Goal: Information Seeking & Learning: Learn about a topic

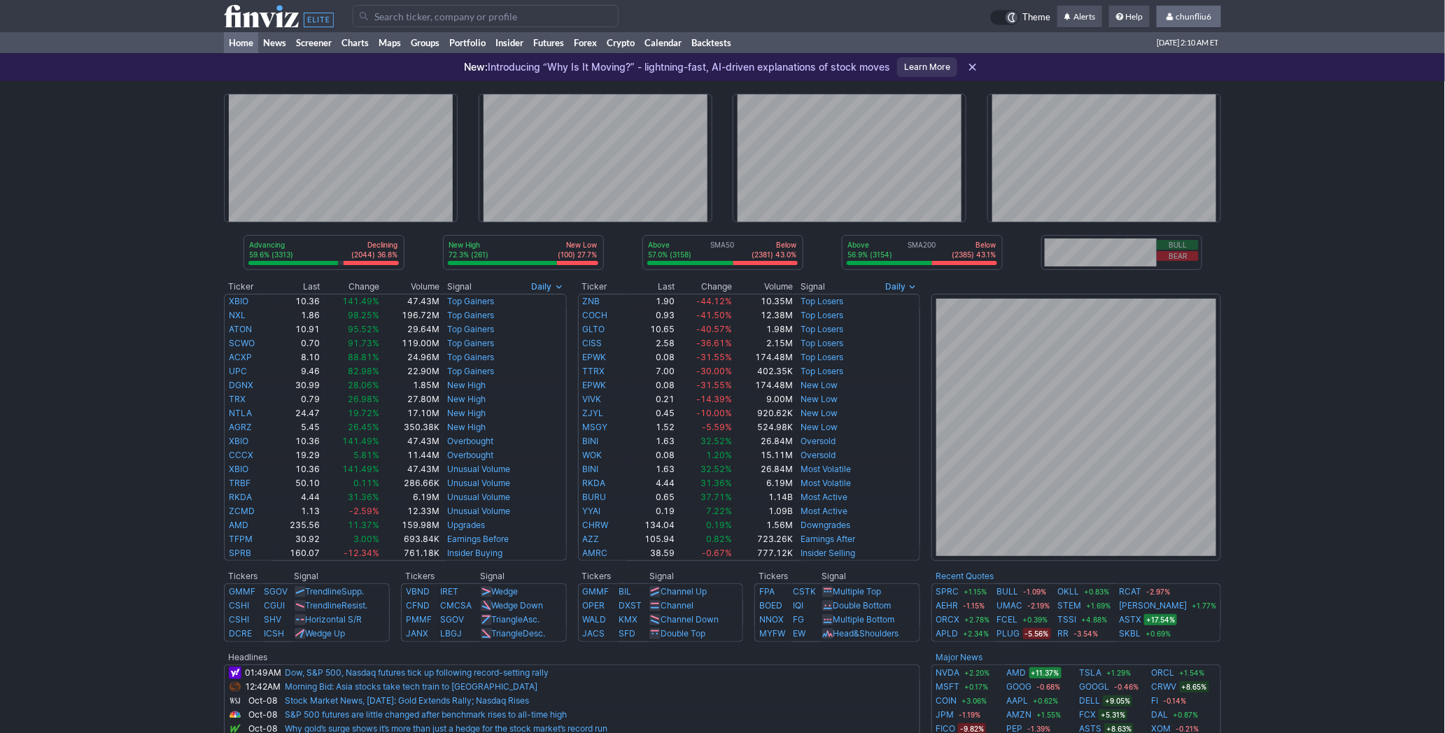
click at [1202, 14] on span "chunfliu6" at bounding box center [1194, 16] width 36 height 10
click at [1174, 106] on link "Sign Out" at bounding box center [1182, 103] width 78 height 22
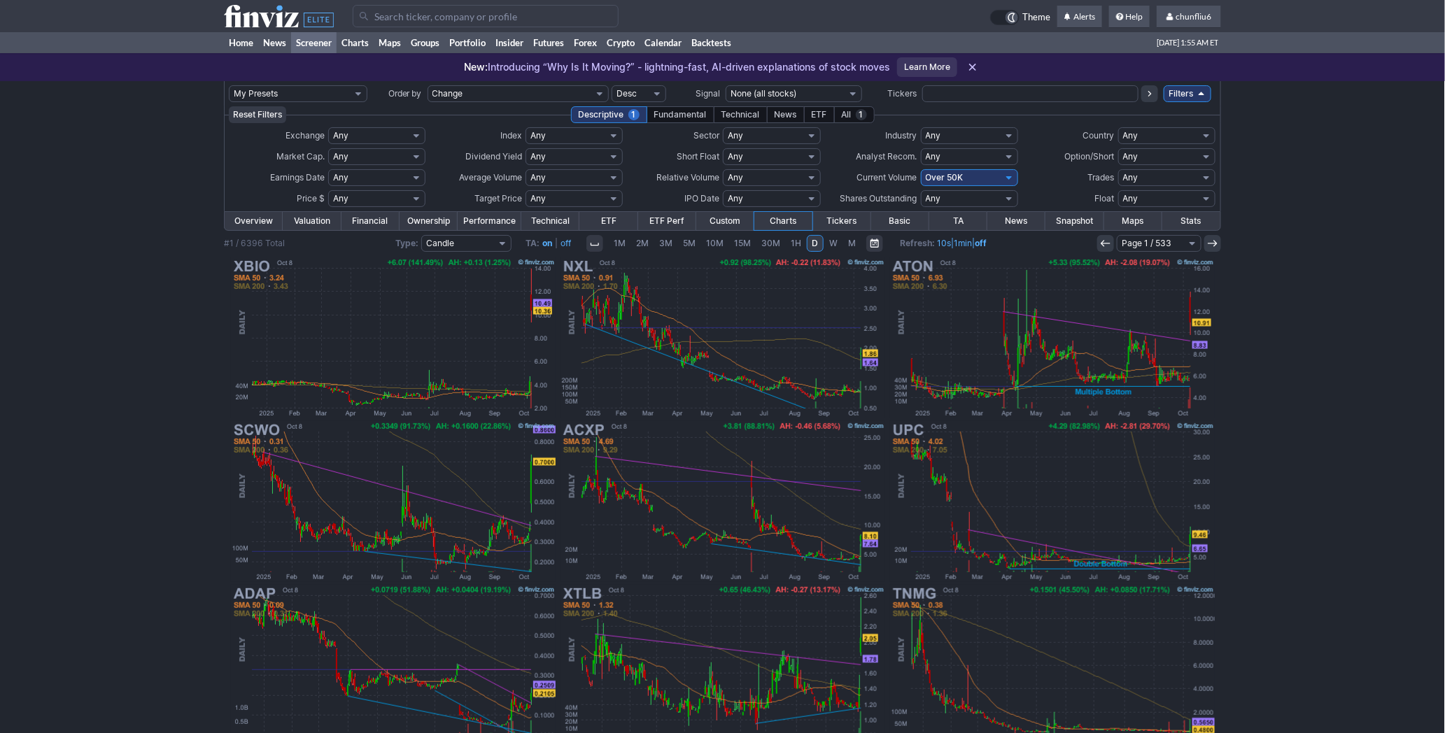
click at [372, 198] on select "Any Under $1 Under $2 Under $3 Under $4 Under $5 Under $7 Under $10 Under $15 U…" at bounding box center [376, 198] width 97 height 17
select select "o1"
click at [328, 190] on select "Any Under $1 Under $2 Under $3 Under $4 Under $5 Under $7 Under $10 Under $15 U…" at bounding box center [376, 198] width 97 height 17
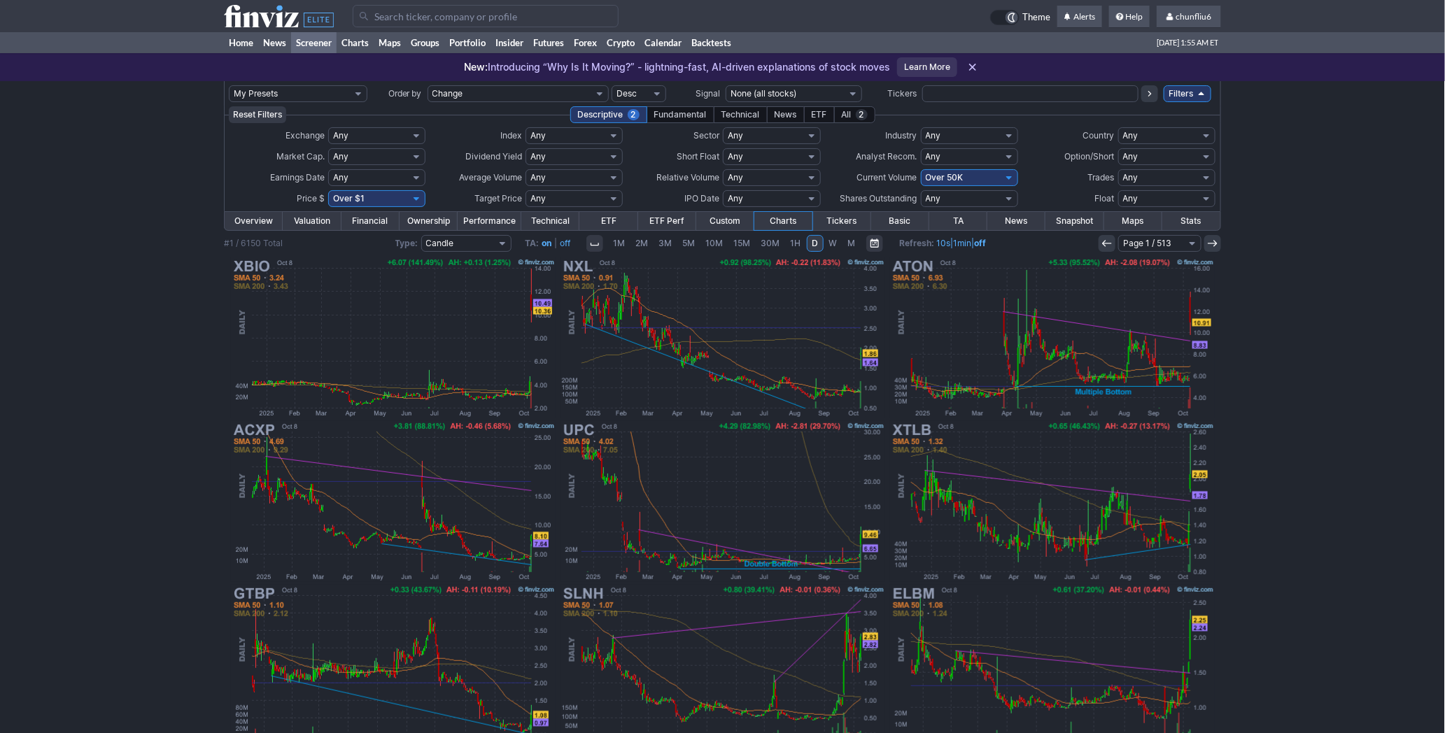
click at [950, 174] on select "Any Under 50K Under 100K Under 500K Under 750K Under 1M Over 0 Over 50K Over 10…" at bounding box center [969, 177] width 97 height 17
select select "o500"
click at [921, 169] on select "Any Under 50K Under 100K Under 500K Under 750K Under 1M Over 0 Over 50K Over 10…" at bounding box center [969, 177] width 97 height 17
click at [235, 171] on td "Earnings Date" at bounding box center [278, 177] width 99 height 21
click at [1197, 13] on span "chunfliu6" at bounding box center [1194, 16] width 36 height 10
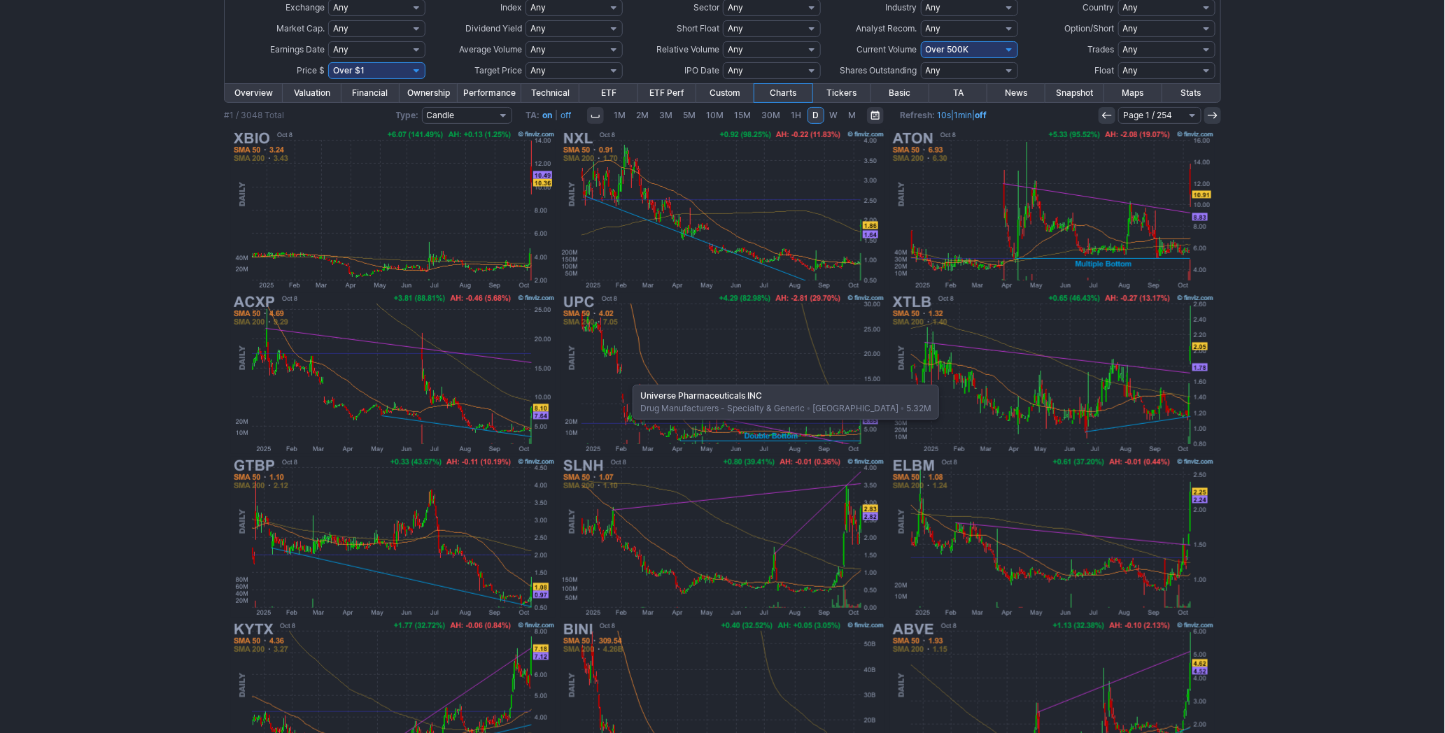
scroll to position [155, 0]
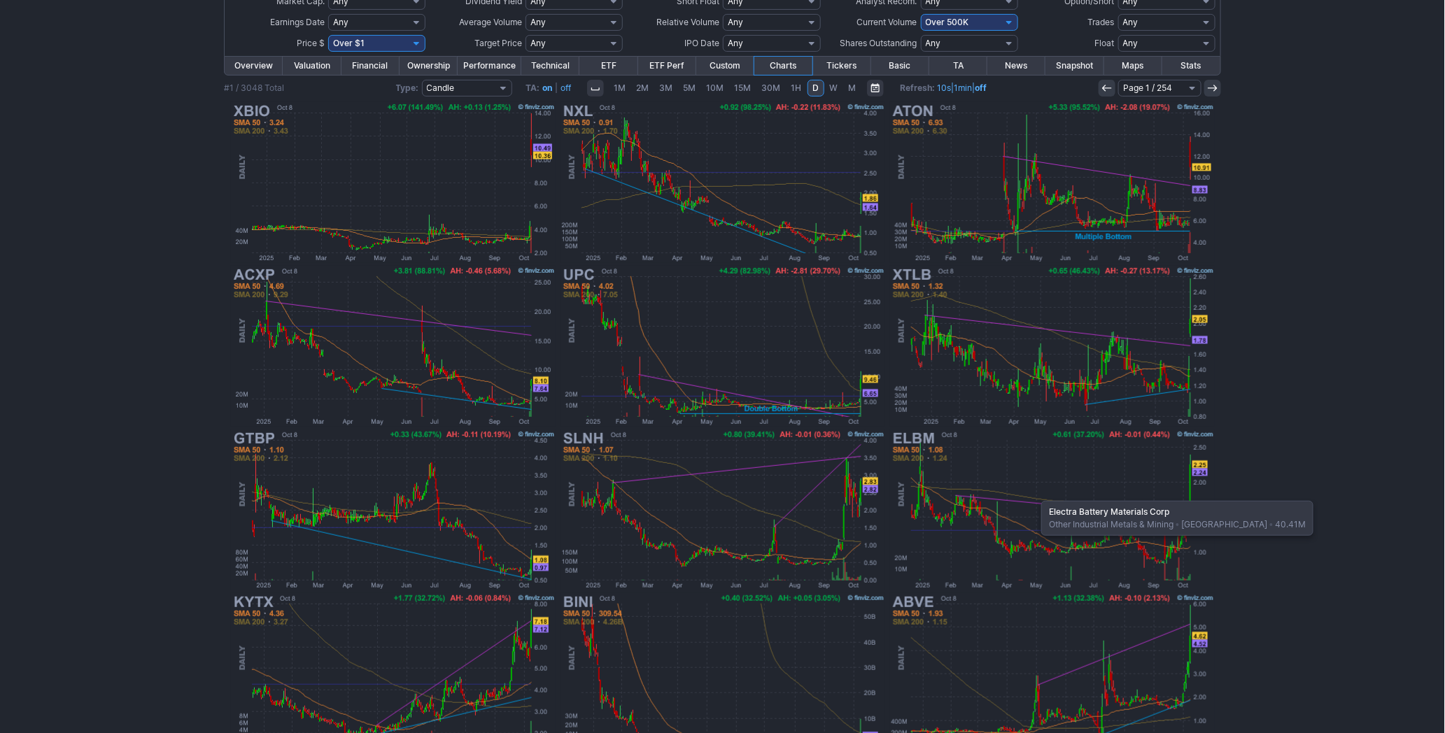
click at [1034, 494] on img at bounding box center [1053, 510] width 328 height 164
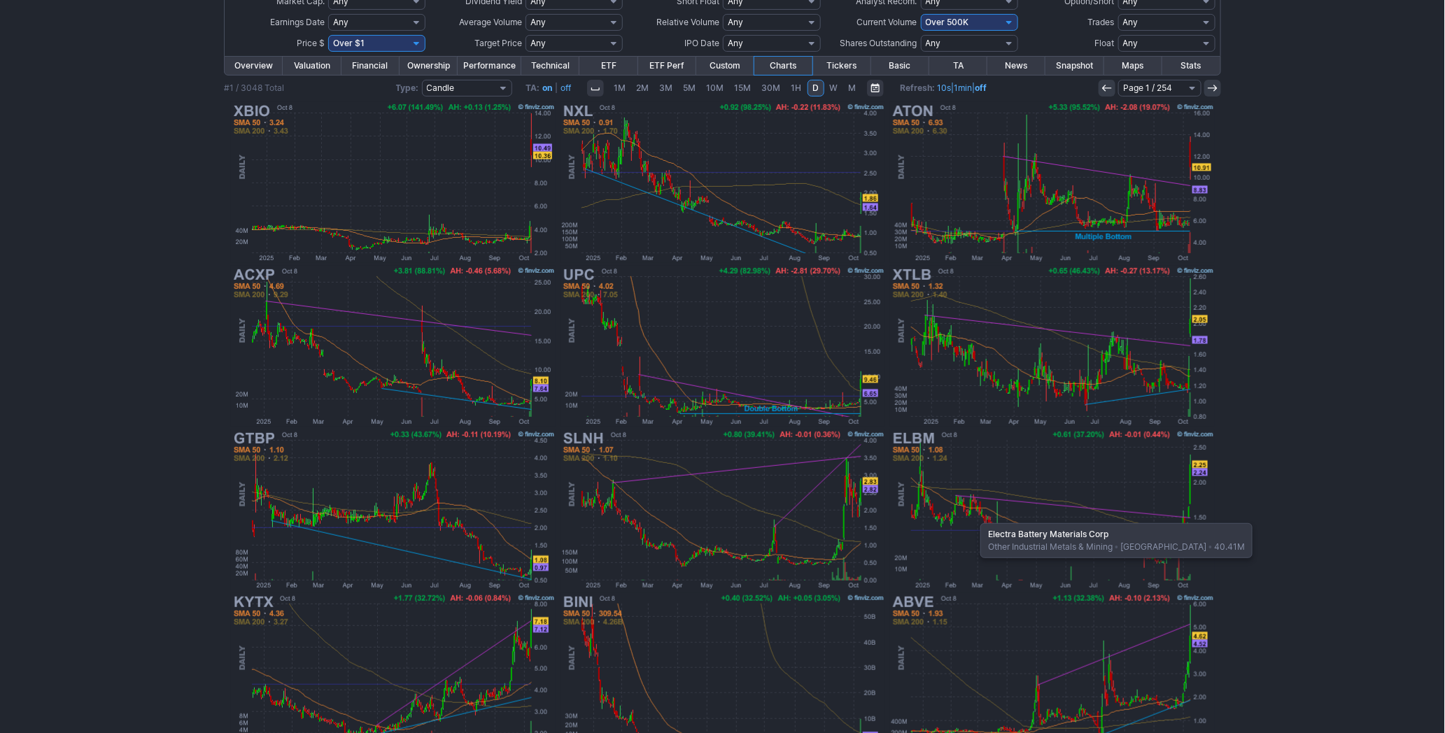
click at [973, 516] on img at bounding box center [1053, 510] width 328 height 164
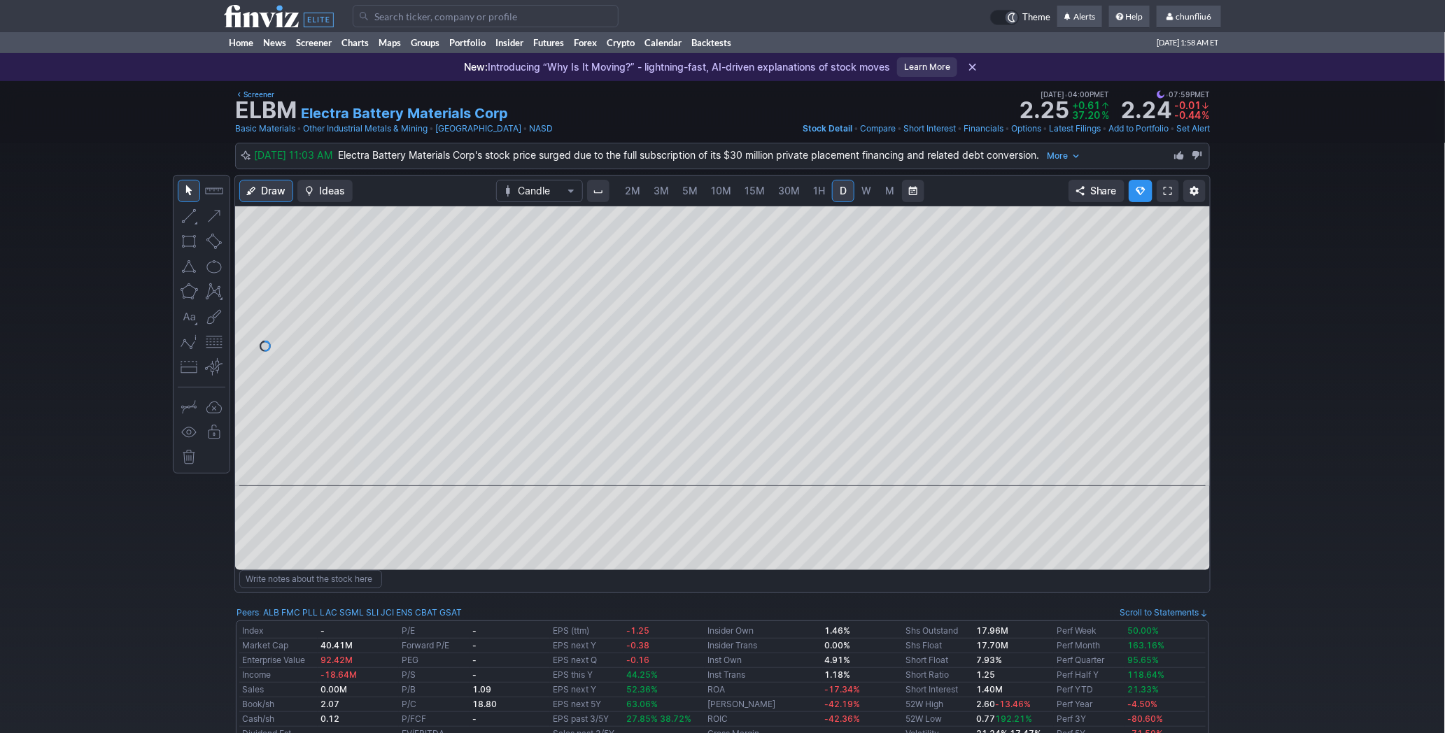
click at [1162, 186] on link at bounding box center [1168, 191] width 22 height 22
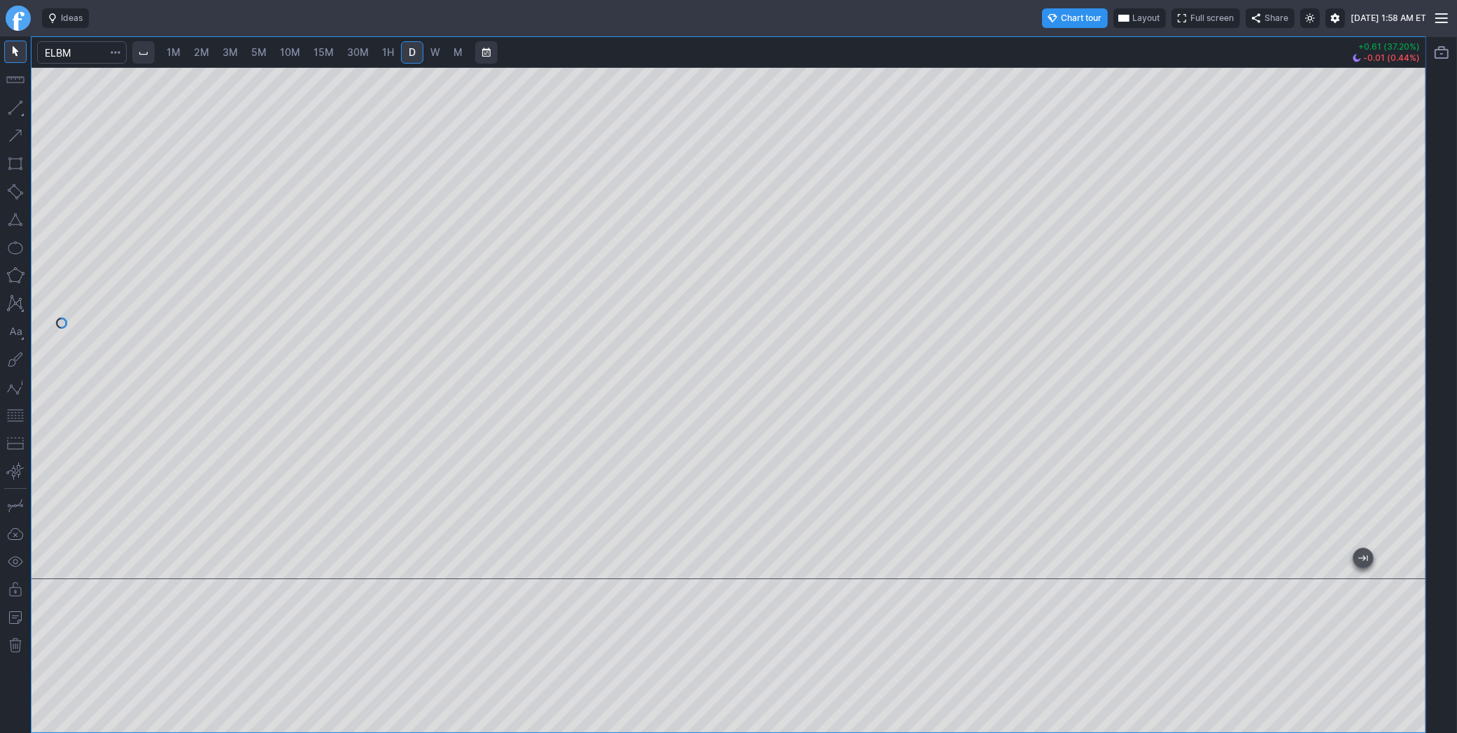
click at [175, 47] on span "1M" at bounding box center [174, 52] width 14 height 12
click at [1414, 248] on div at bounding box center [728, 323] width 1394 height 512
click at [1388, 220] on div at bounding box center [728, 323] width 1394 height 512
click at [18, 410] on button "button" at bounding box center [15, 415] width 22 height 22
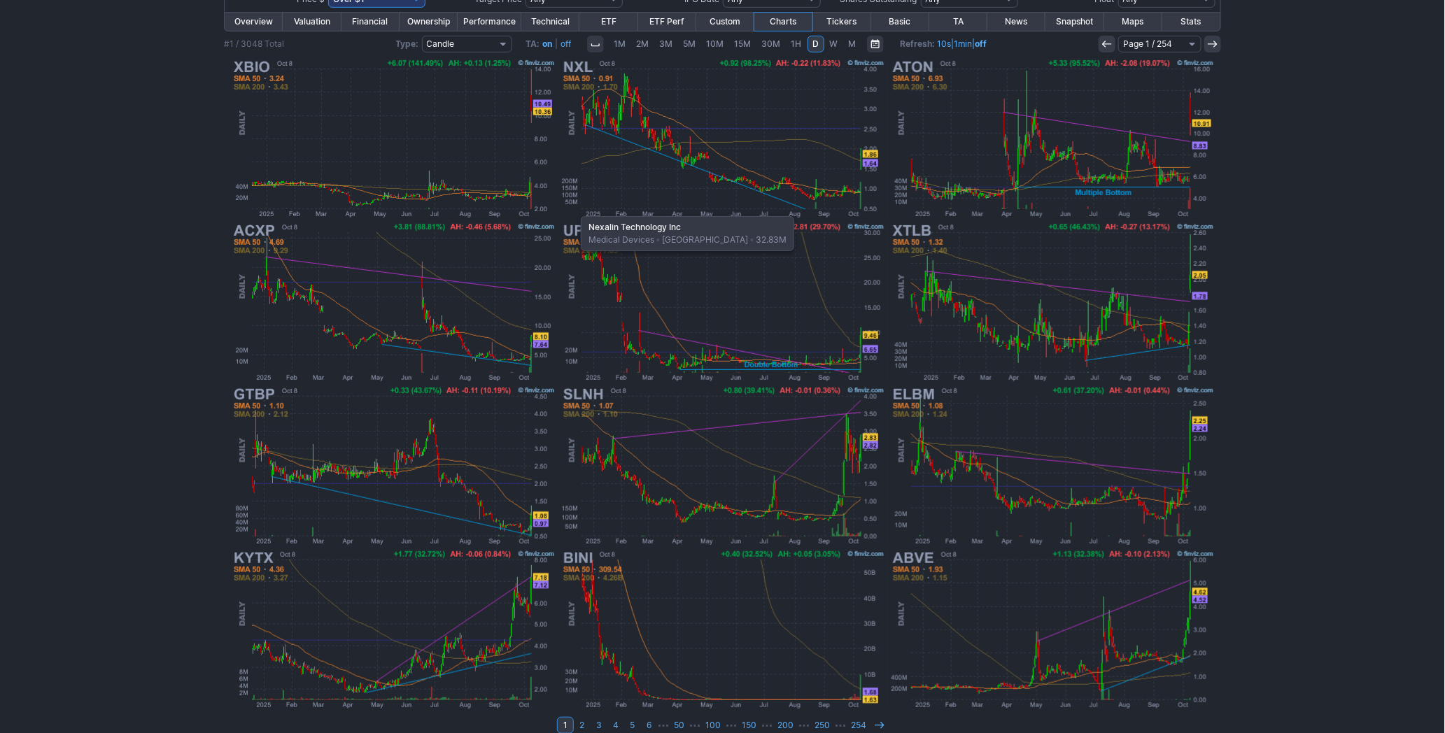
scroll to position [210, 0]
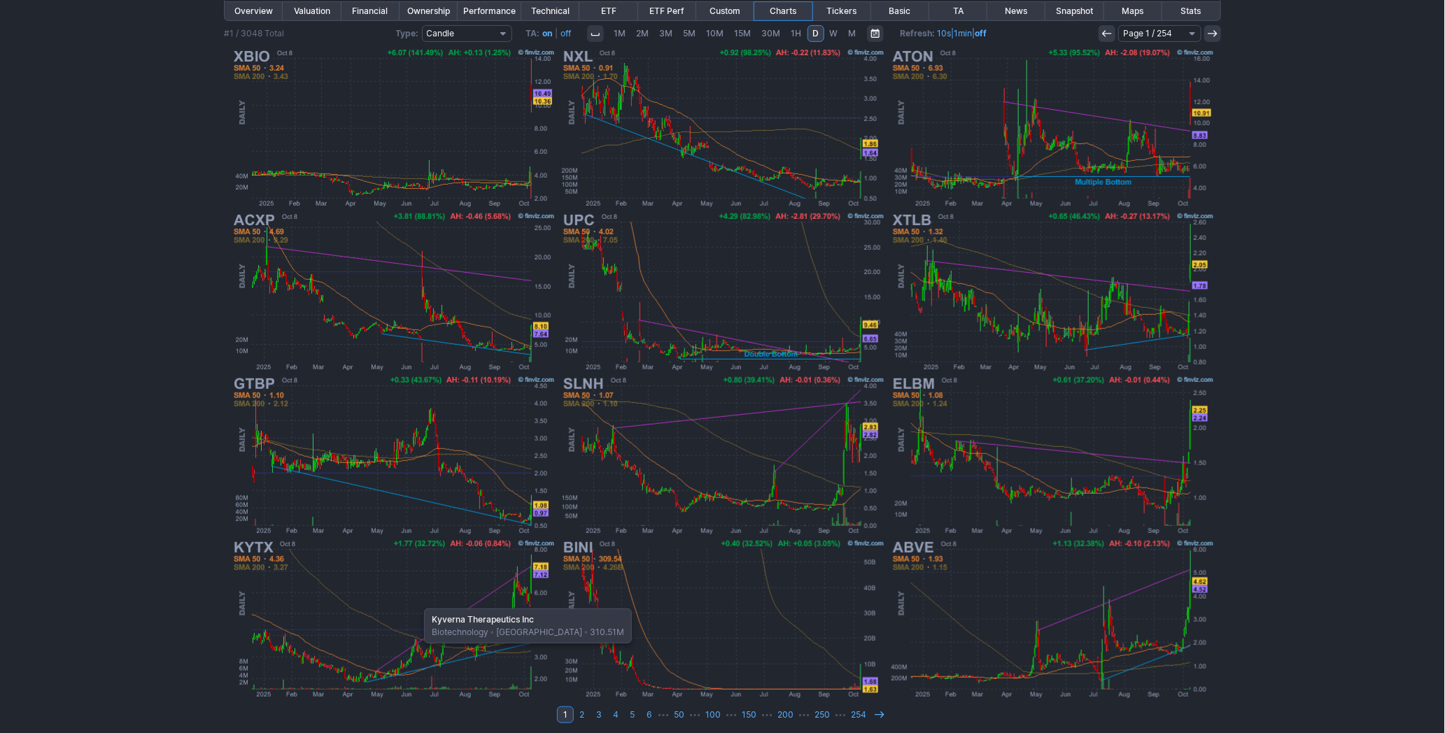
click at [417, 602] on img at bounding box center [394, 619] width 328 height 164
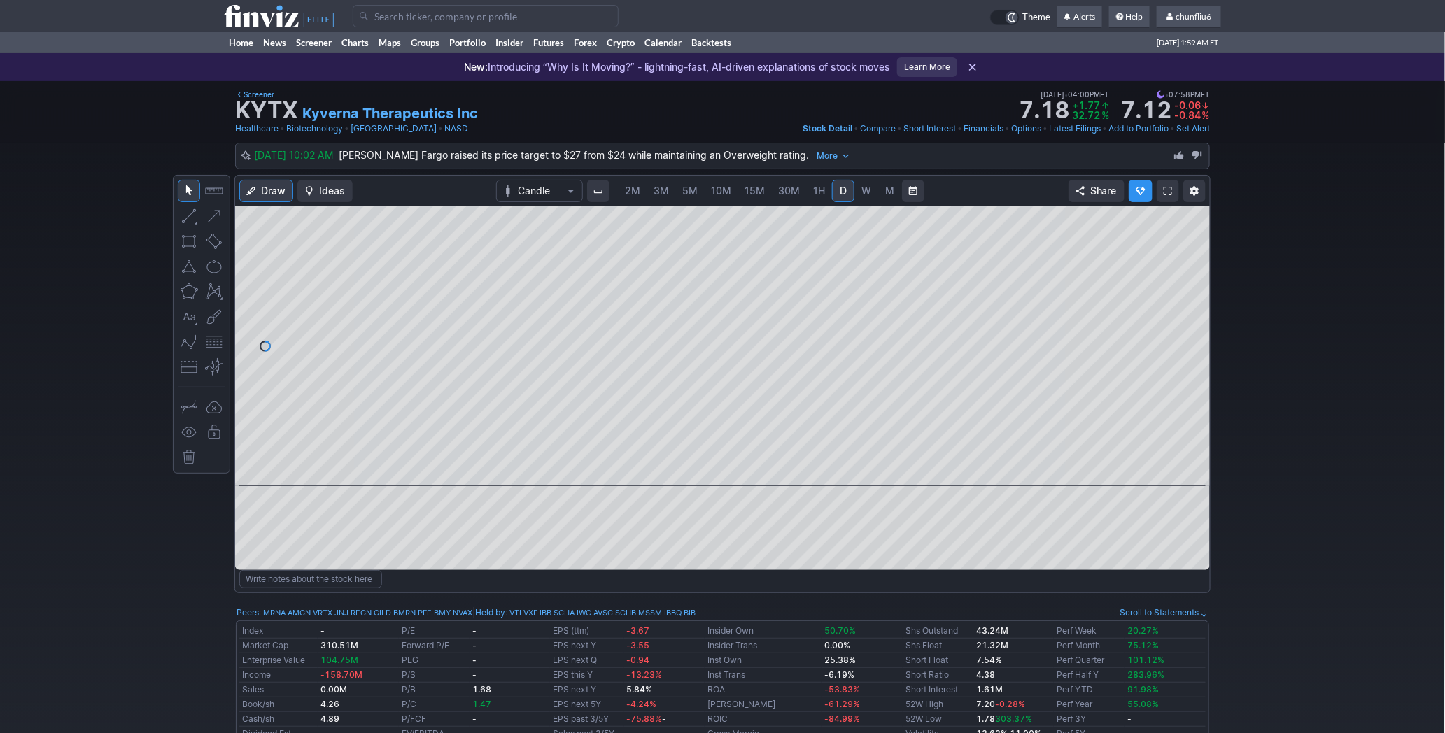
click at [1164, 182] on link at bounding box center [1168, 191] width 22 height 22
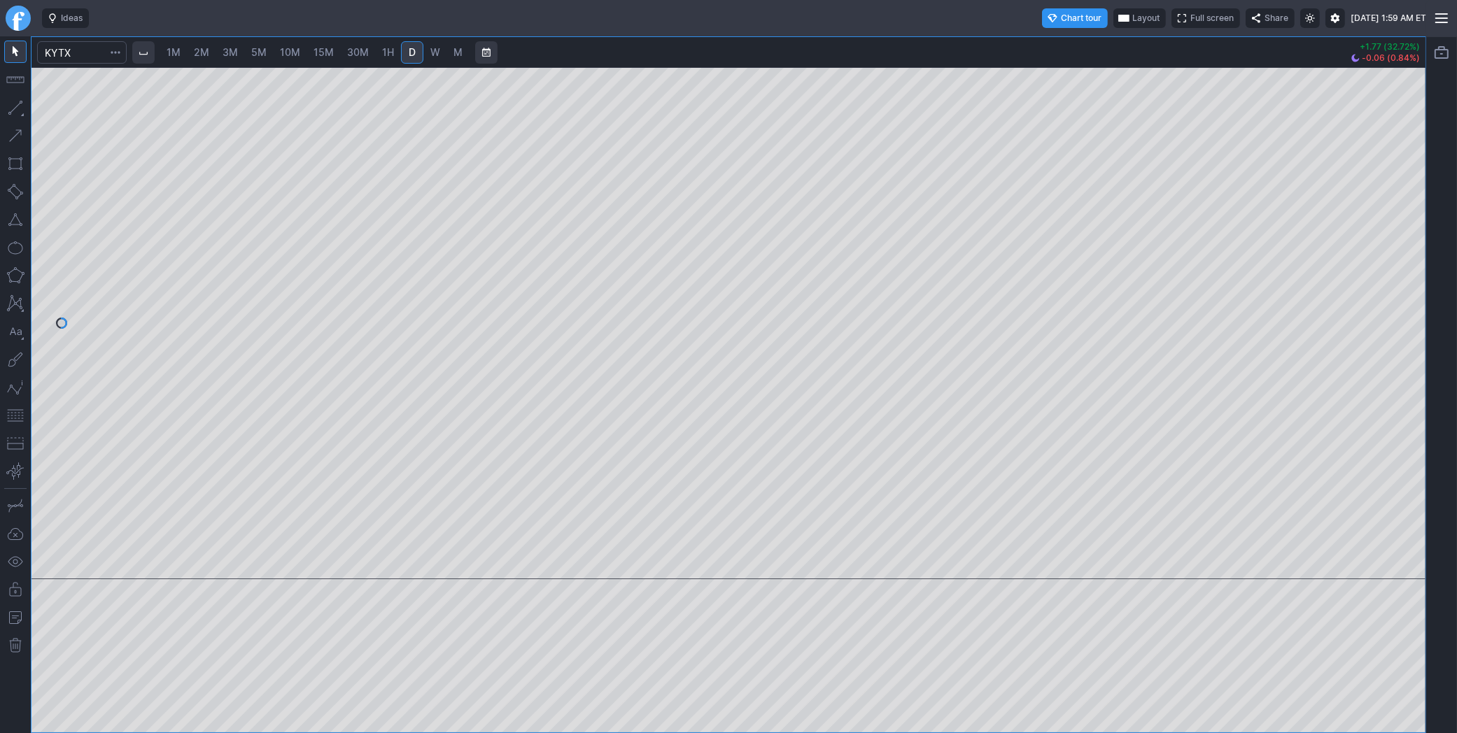
click at [176, 54] on span "1M" at bounding box center [174, 52] width 14 height 12
click at [1456, 299] on html "Ideas Chart tour Layout Full screen Share Thu OCT 09 2025 1:59 AM ET 1M 2M 3M 5…" at bounding box center [728, 366] width 1457 height 733
click at [1386, 346] on div at bounding box center [728, 323] width 1394 height 512
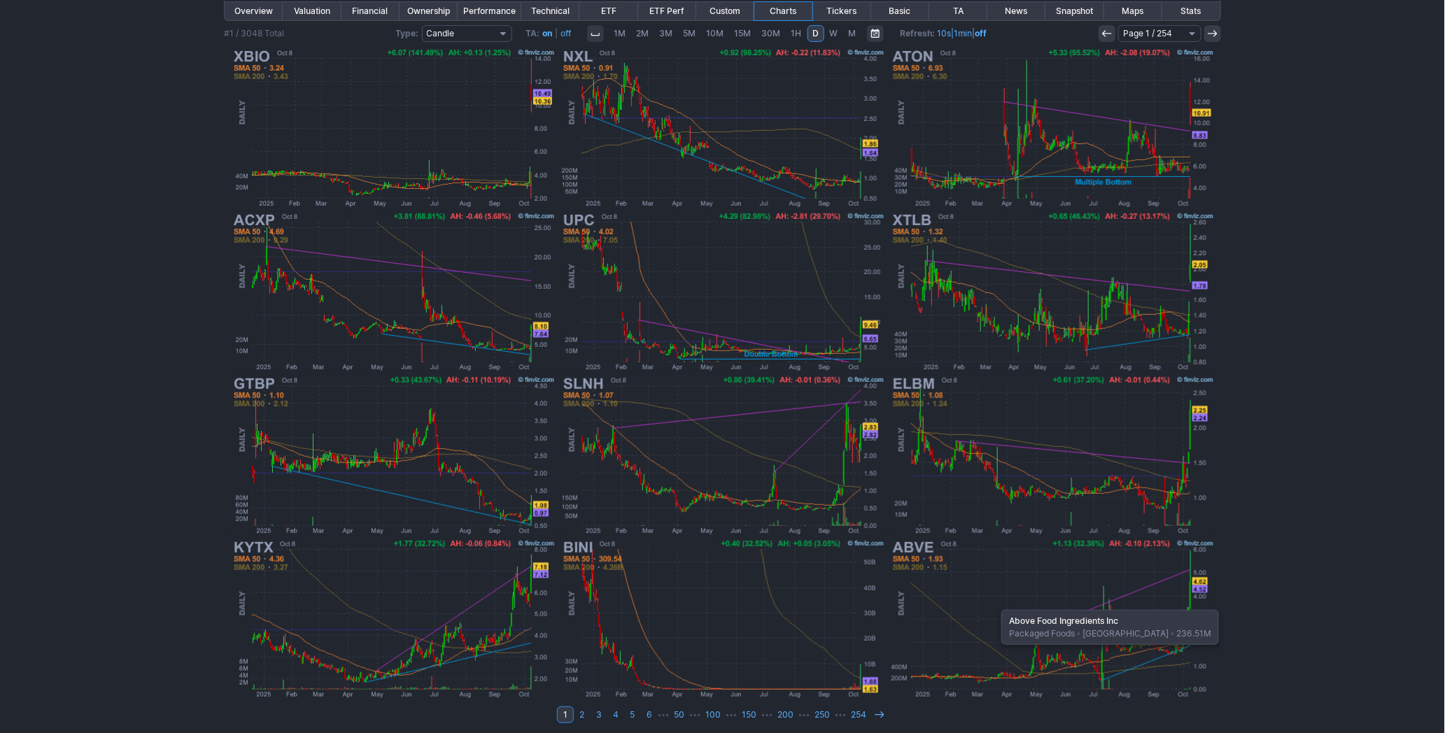
click at [994, 603] on img at bounding box center [1053, 619] width 328 height 164
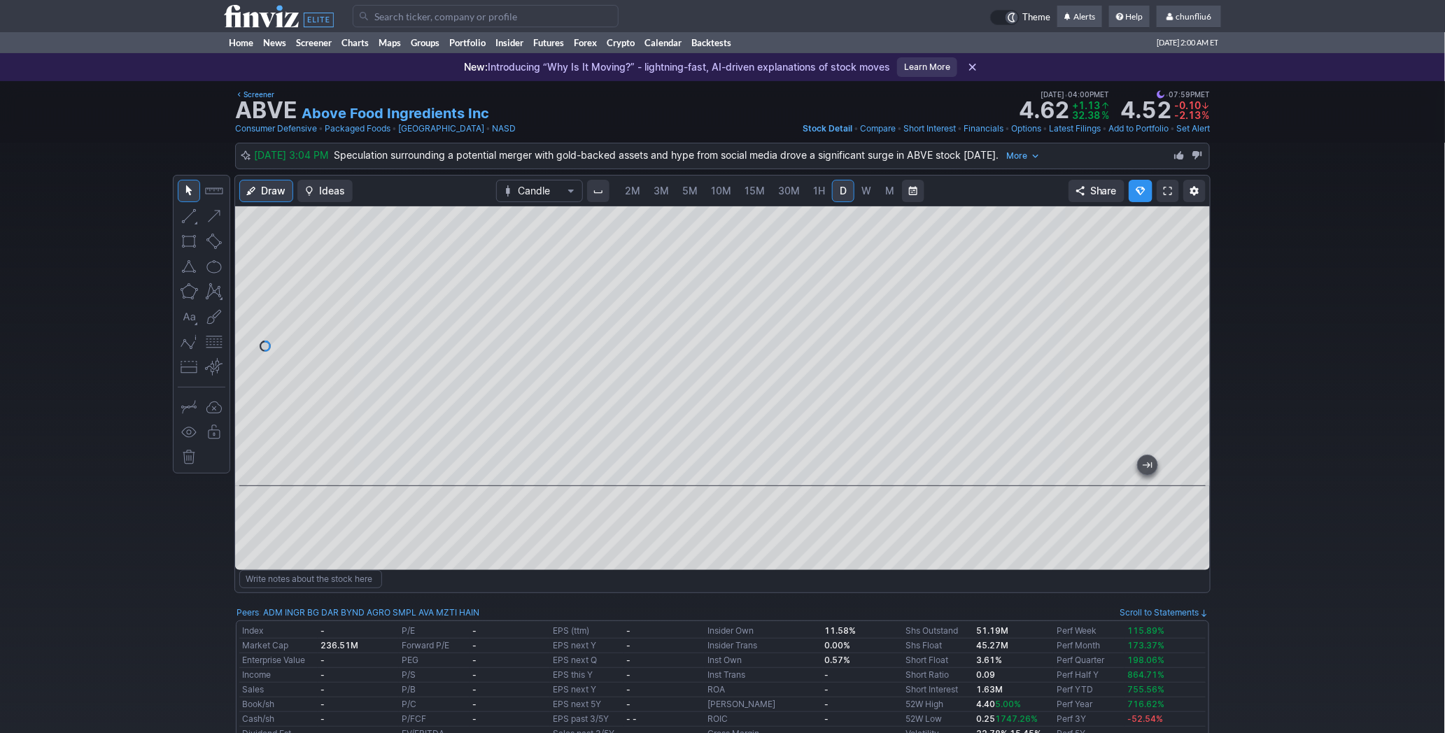
drag, startPoint x: 1181, startPoint y: 365, endPoint x: 1181, endPoint y: 389, distance: 24.5
click at [1181, 389] on div at bounding box center [1195, 342] width 29 height 245
click at [635, 195] on span "2M" at bounding box center [632, 191] width 15 height 12
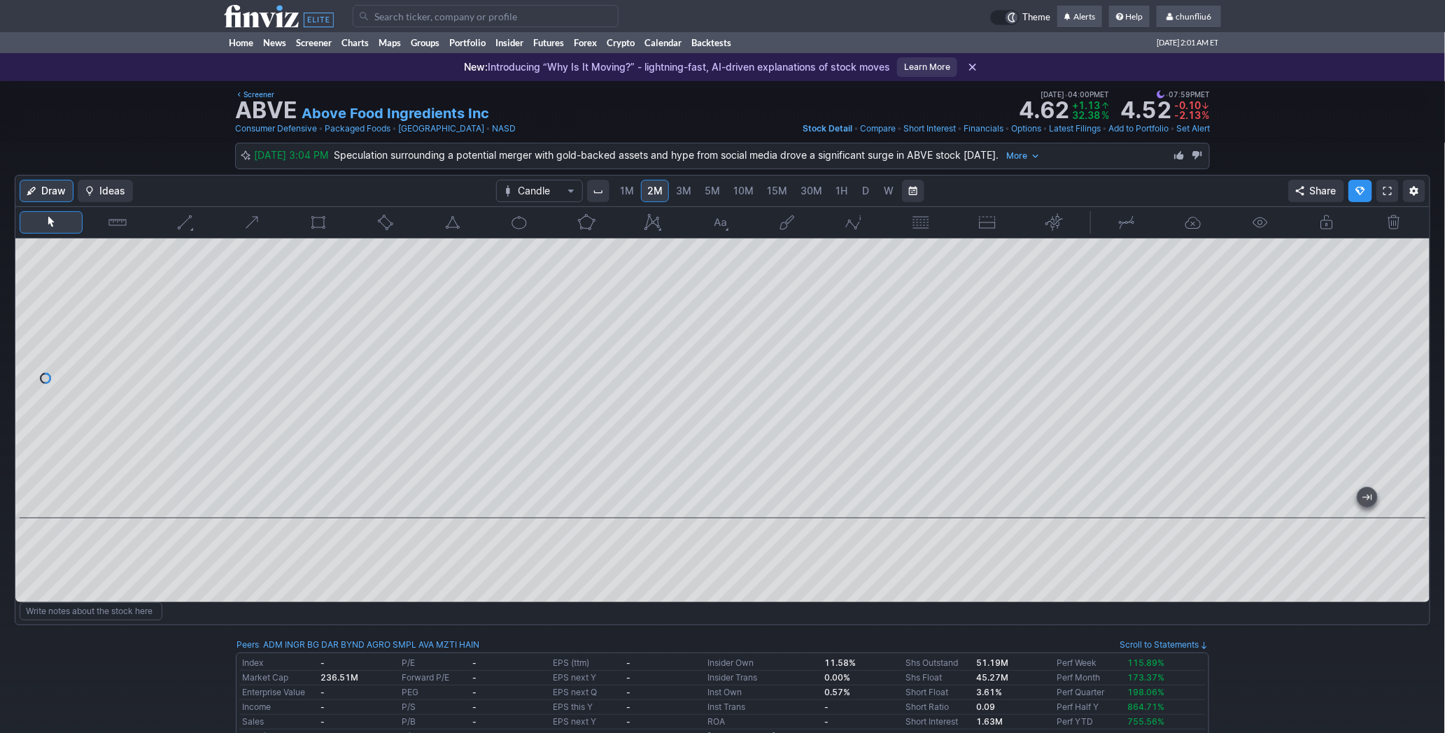
click at [1366, 246] on div at bounding box center [722, 379] width 1414 height 280
click at [1384, 387] on div at bounding box center [722, 379] width 1414 height 280
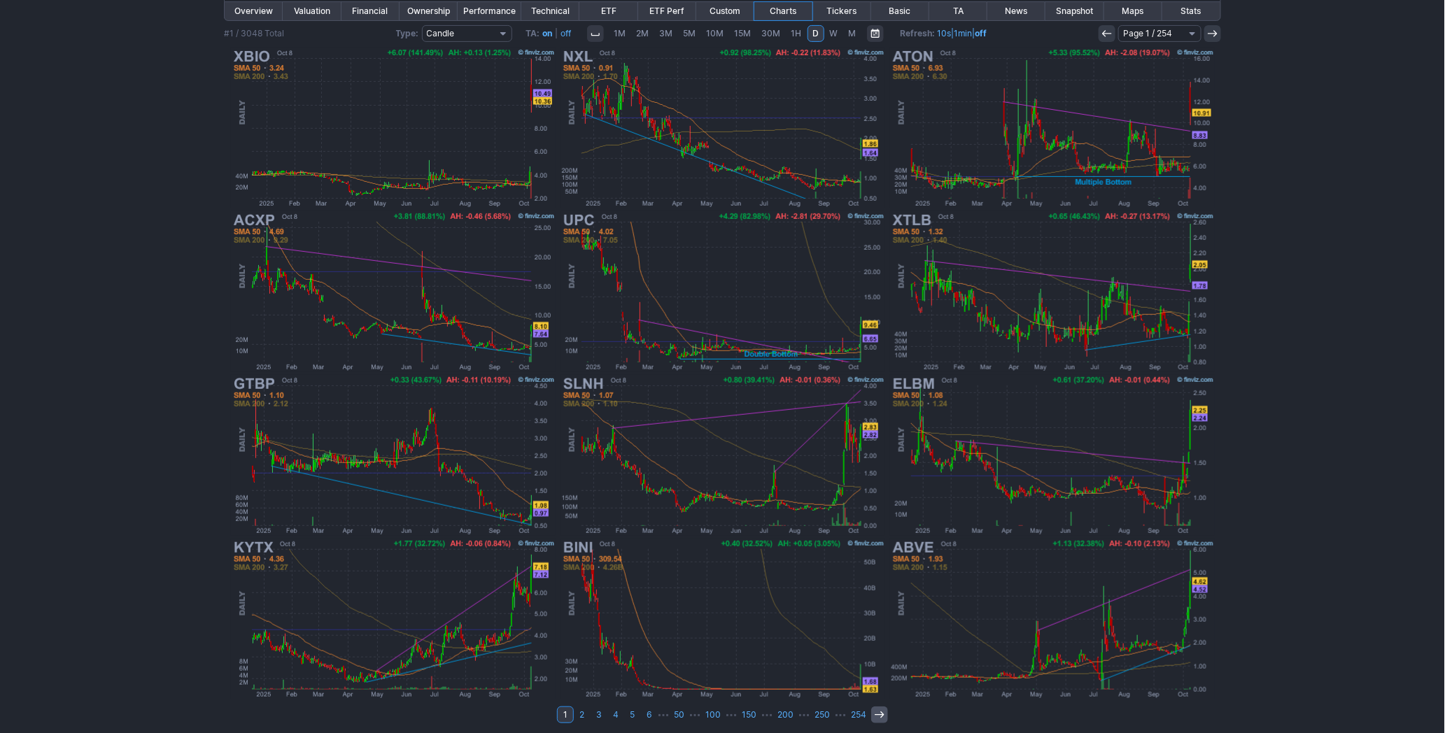
click at [871, 709] on link at bounding box center [879, 715] width 17 height 17
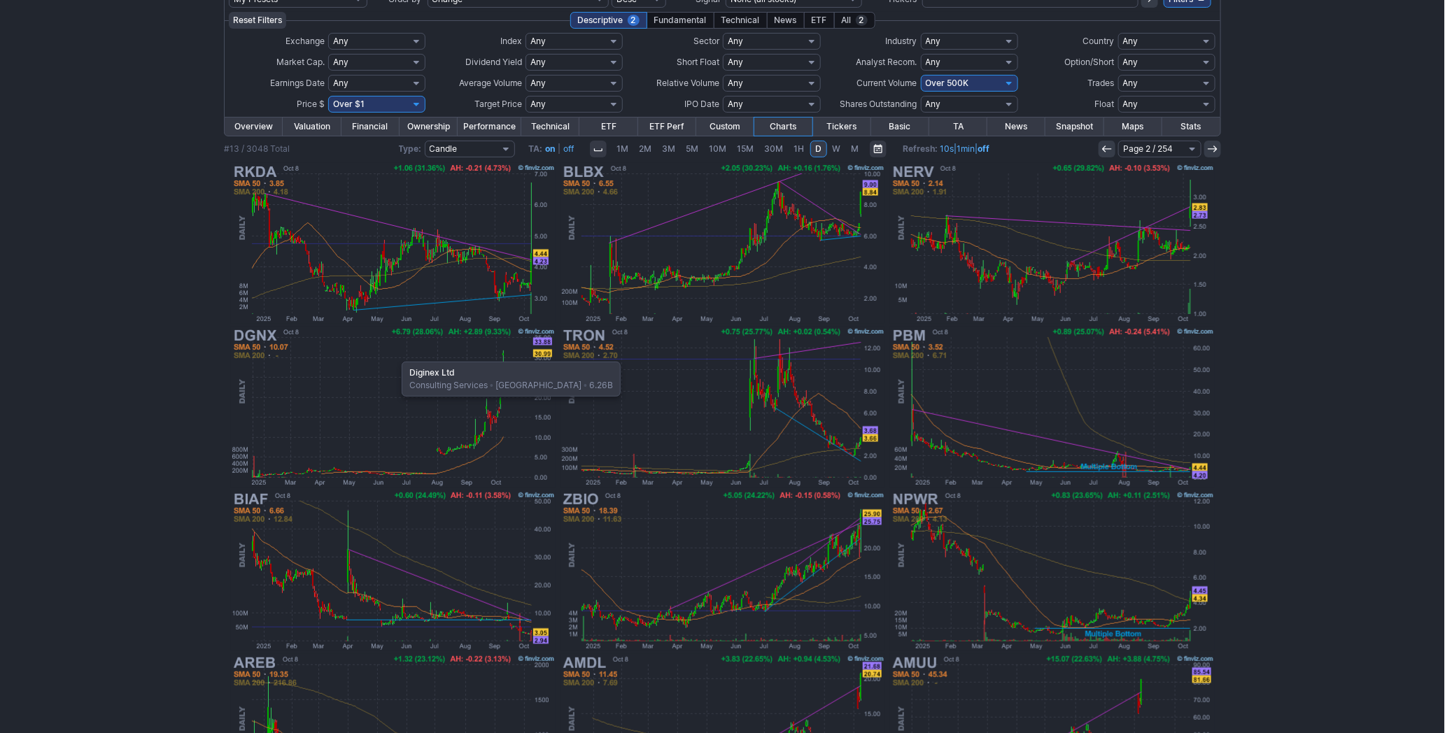
scroll to position [54, 0]
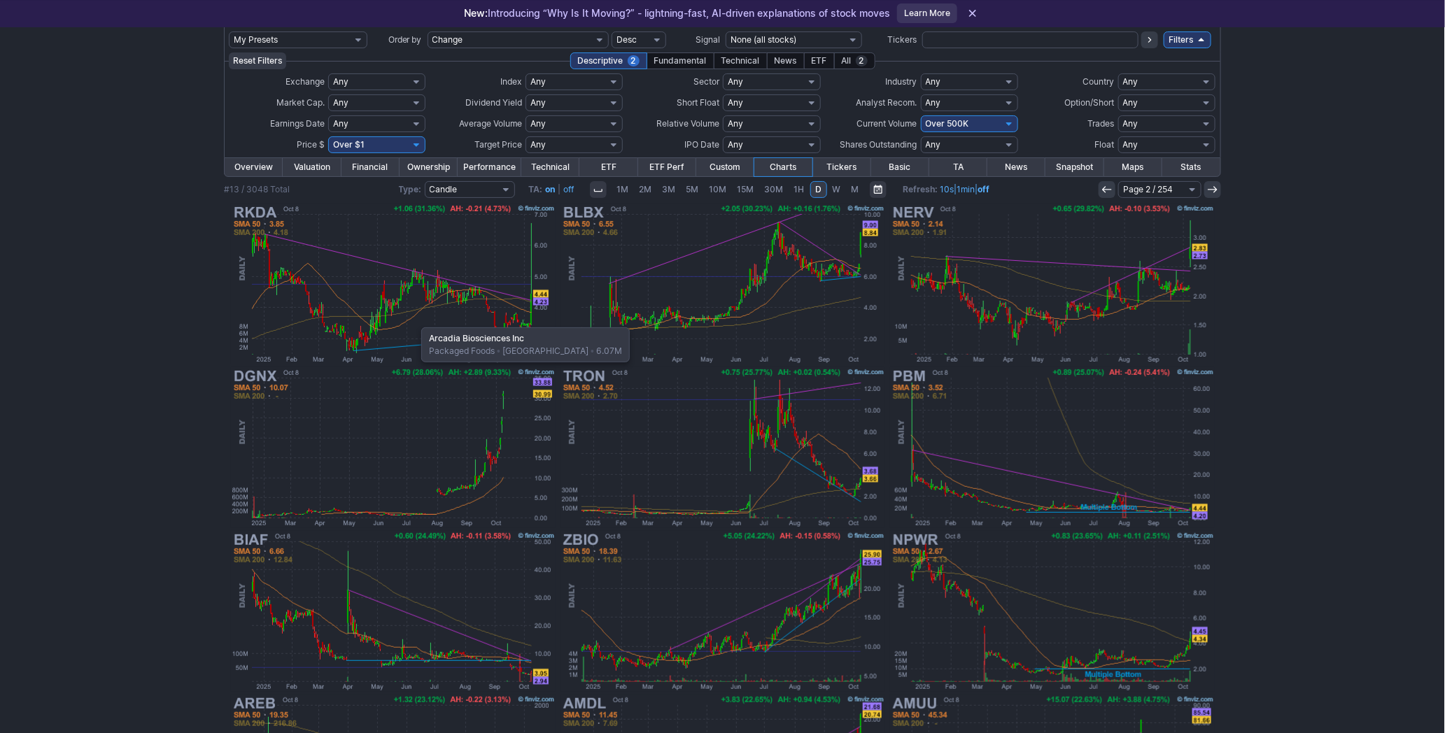
click at [415, 320] on img at bounding box center [394, 284] width 328 height 164
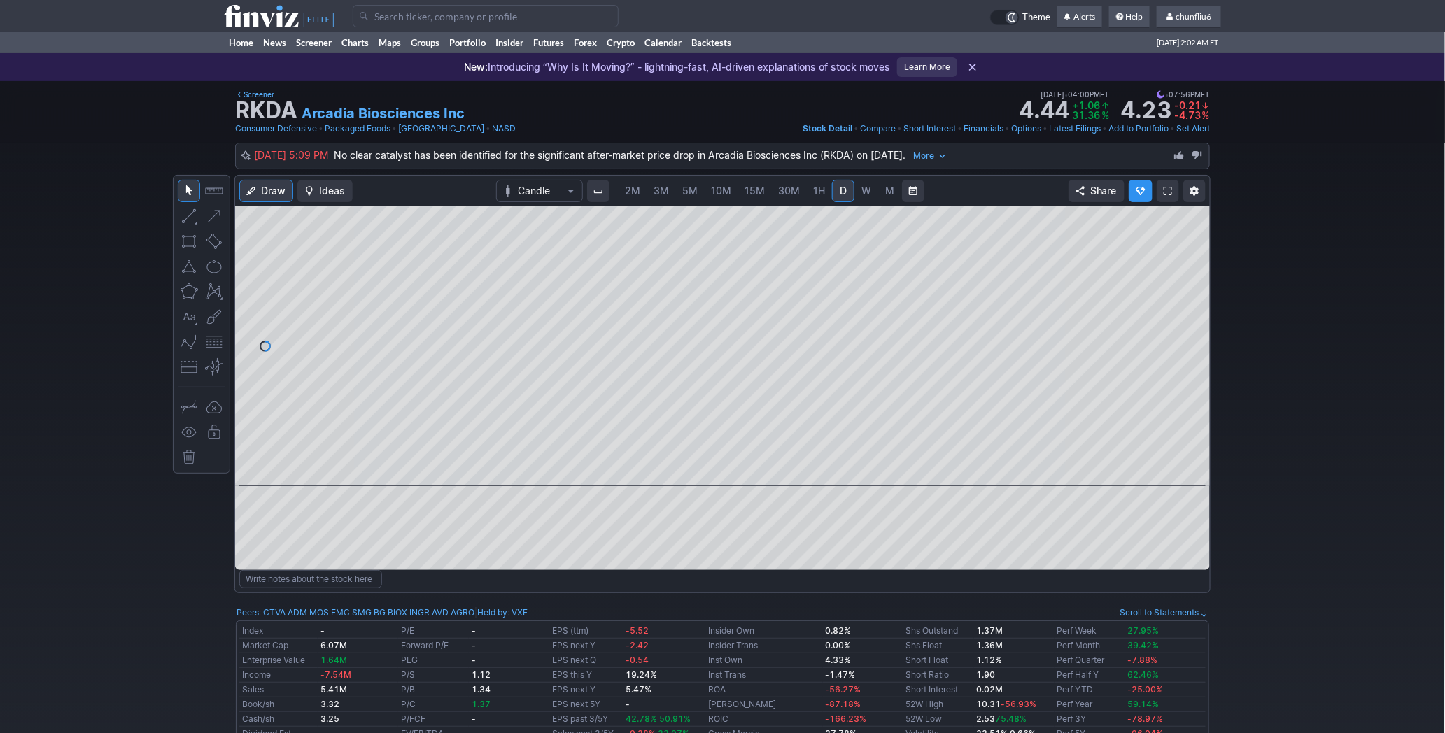
click at [633, 186] on span "2M" at bounding box center [632, 191] width 15 height 12
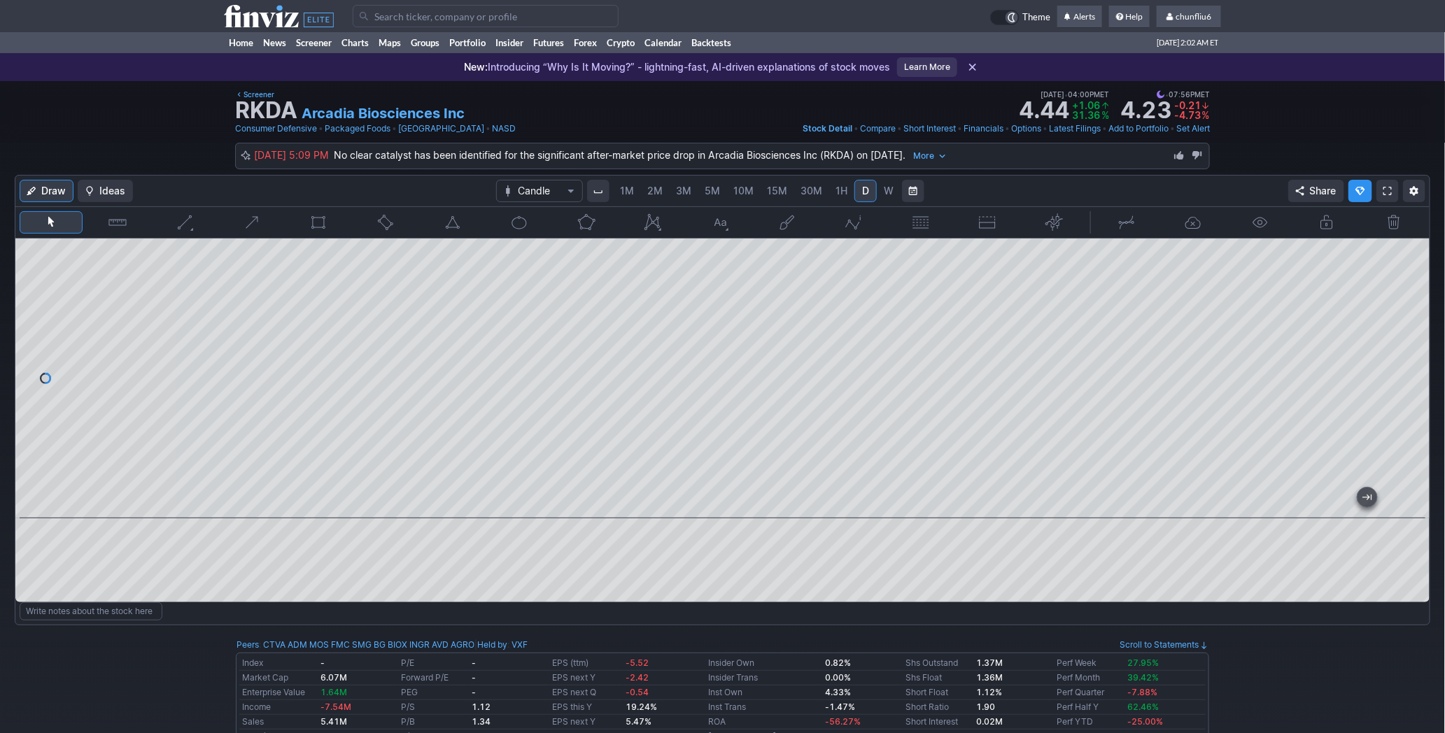
scroll to position [0, 22]
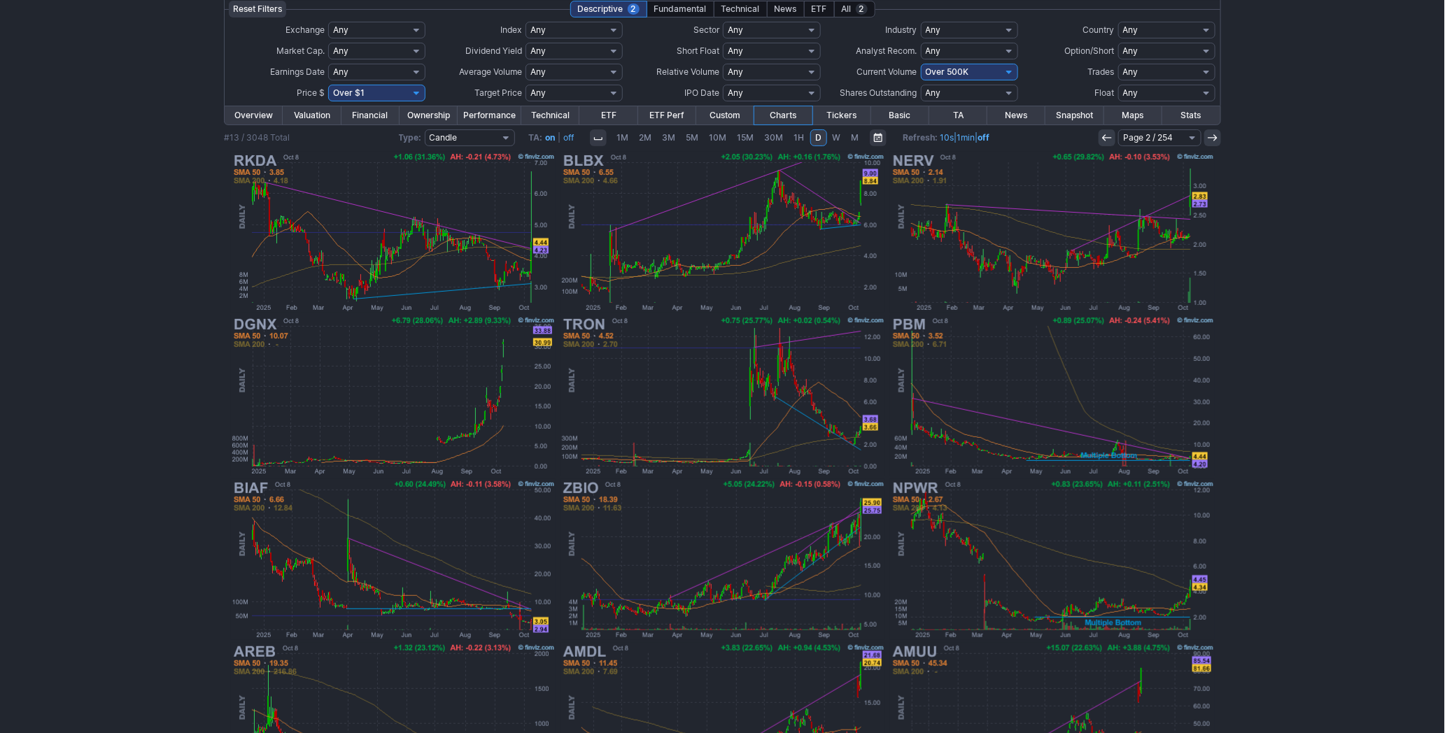
scroll to position [210, 0]
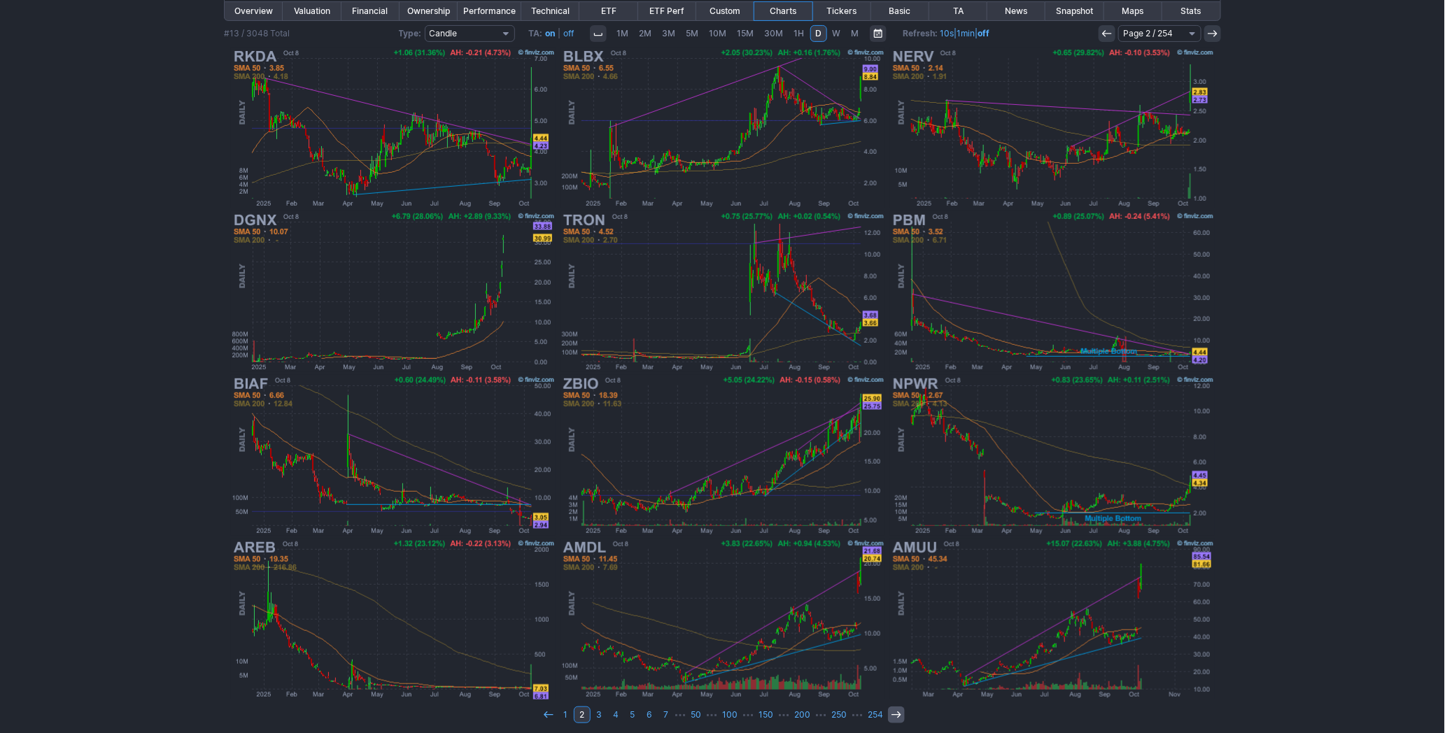
click at [891, 710] on icon at bounding box center [896, 715] width 11 height 11
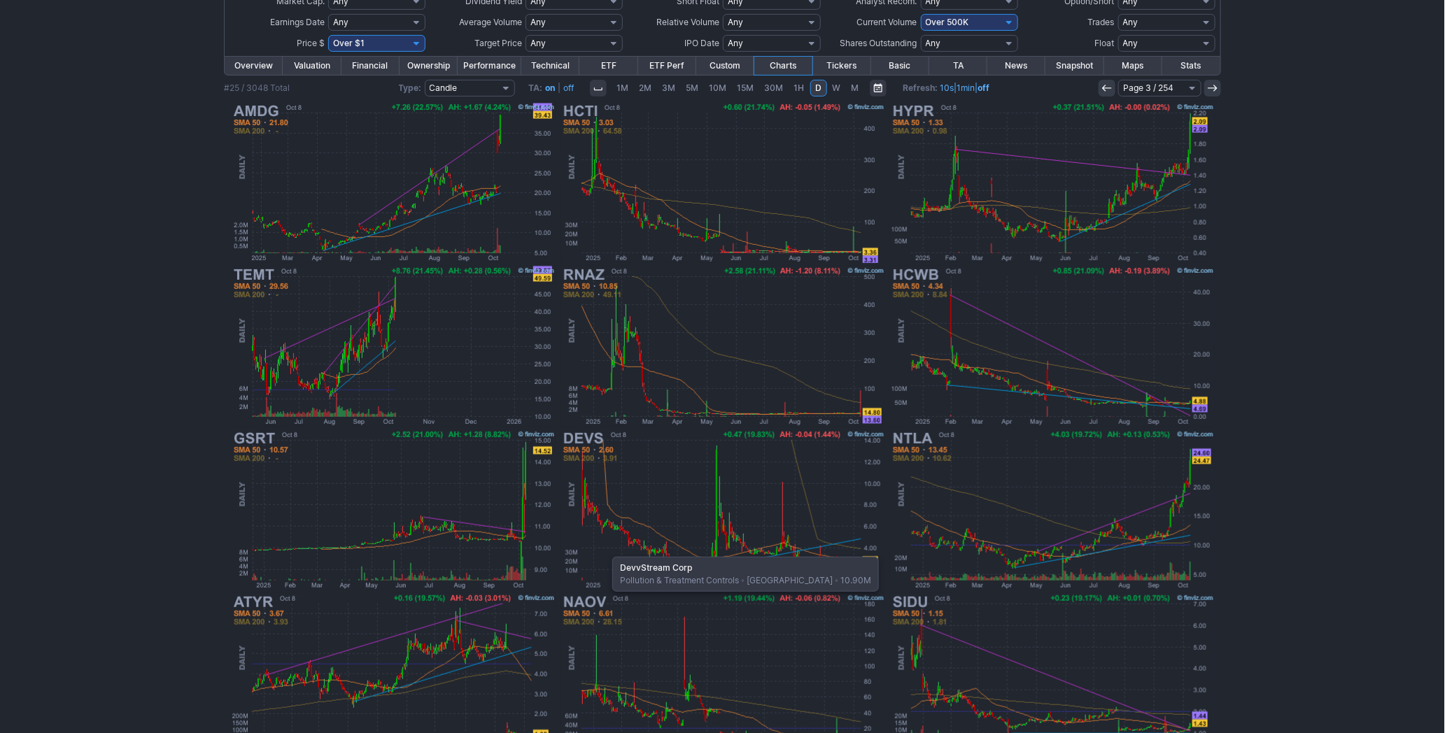
scroll to position [78, 0]
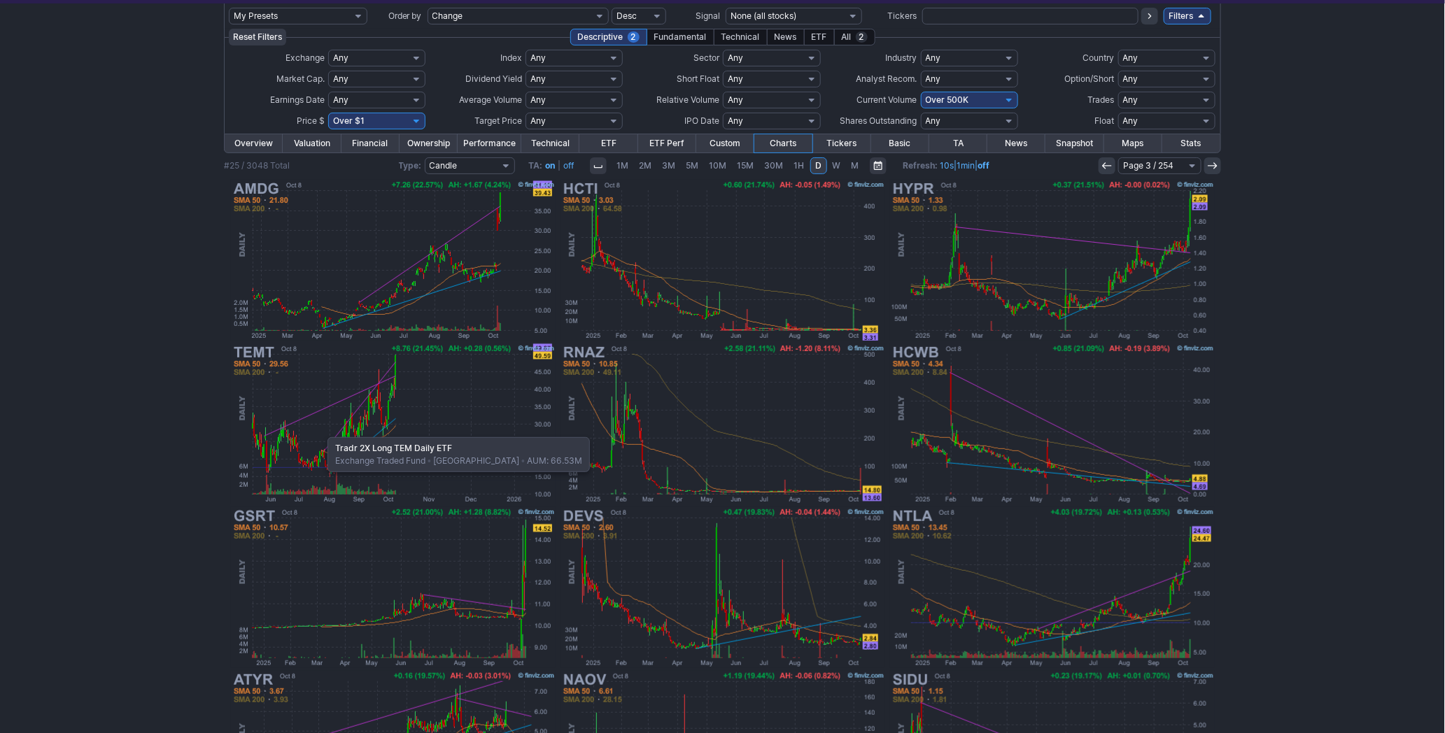
click at [322, 430] on img at bounding box center [394, 424] width 328 height 164
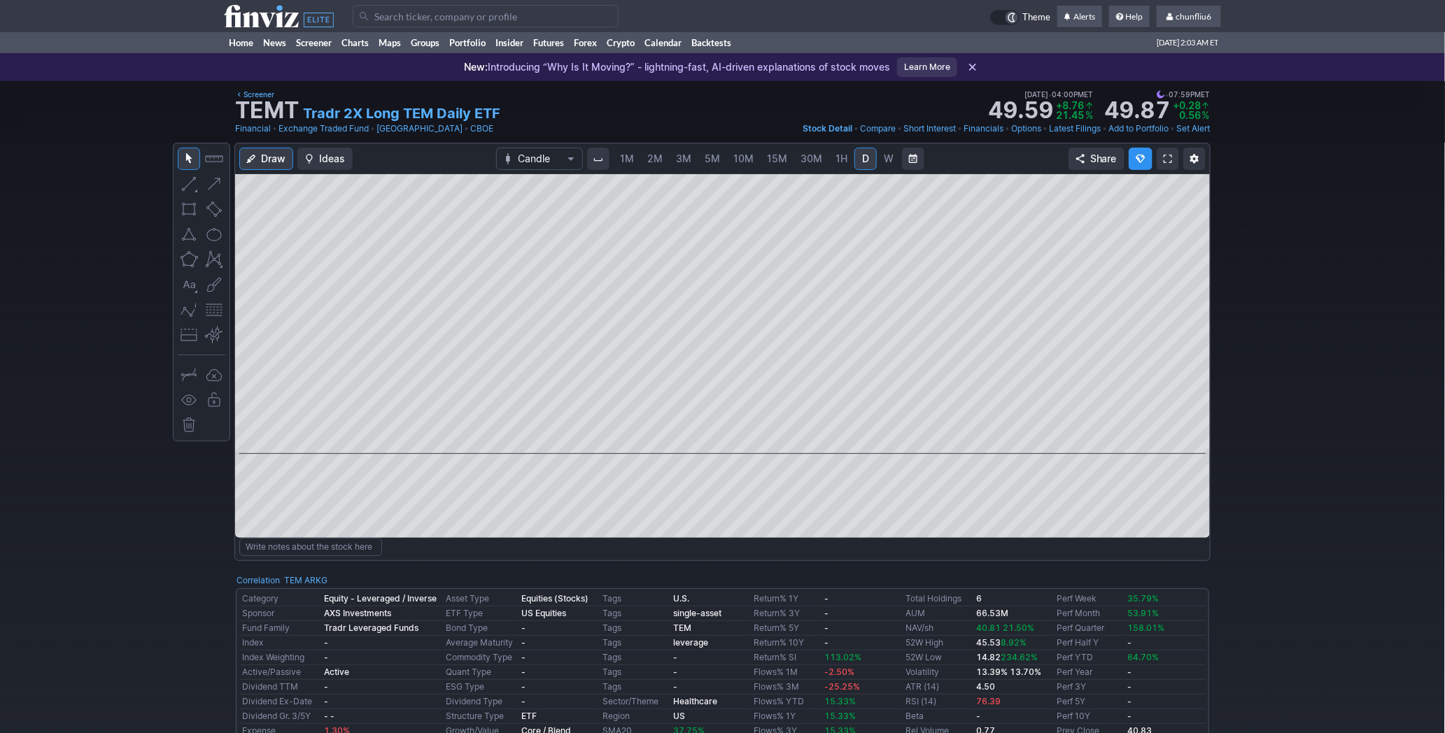
scroll to position [0, 22]
click at [414, 17] on input "Search" at bounding box center [486, 16] width 266 height 22
click at [1171, 155] on span at bounding box center [1168, 158] width 8 height 11
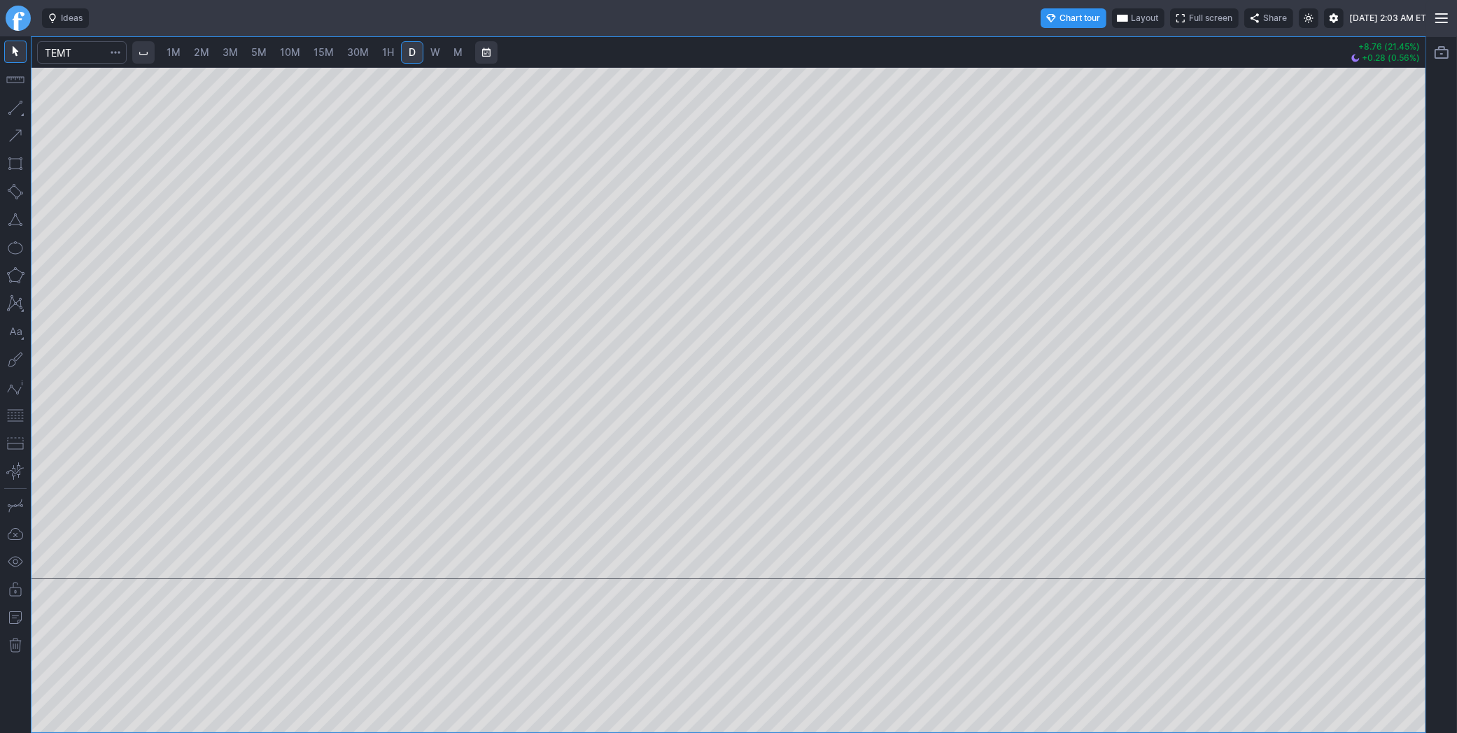
click at [182, 58] on link "1M" at bounding box center [173, 52] width 27 height 22
click at [1456, 283] on html "Ideas Chart tour Layout Full screen Share Thu OCT 09 2025 2:03 AM ET 1M 2M 3M 5…" at bounding box center [728, 366] width 1457 height 733
click at [1405, 306] on div at bounding box center [728, 323] width 1394 height 512
click at [94, 51] on input "Search" at bounding box center [82, 52] width 90 height 22
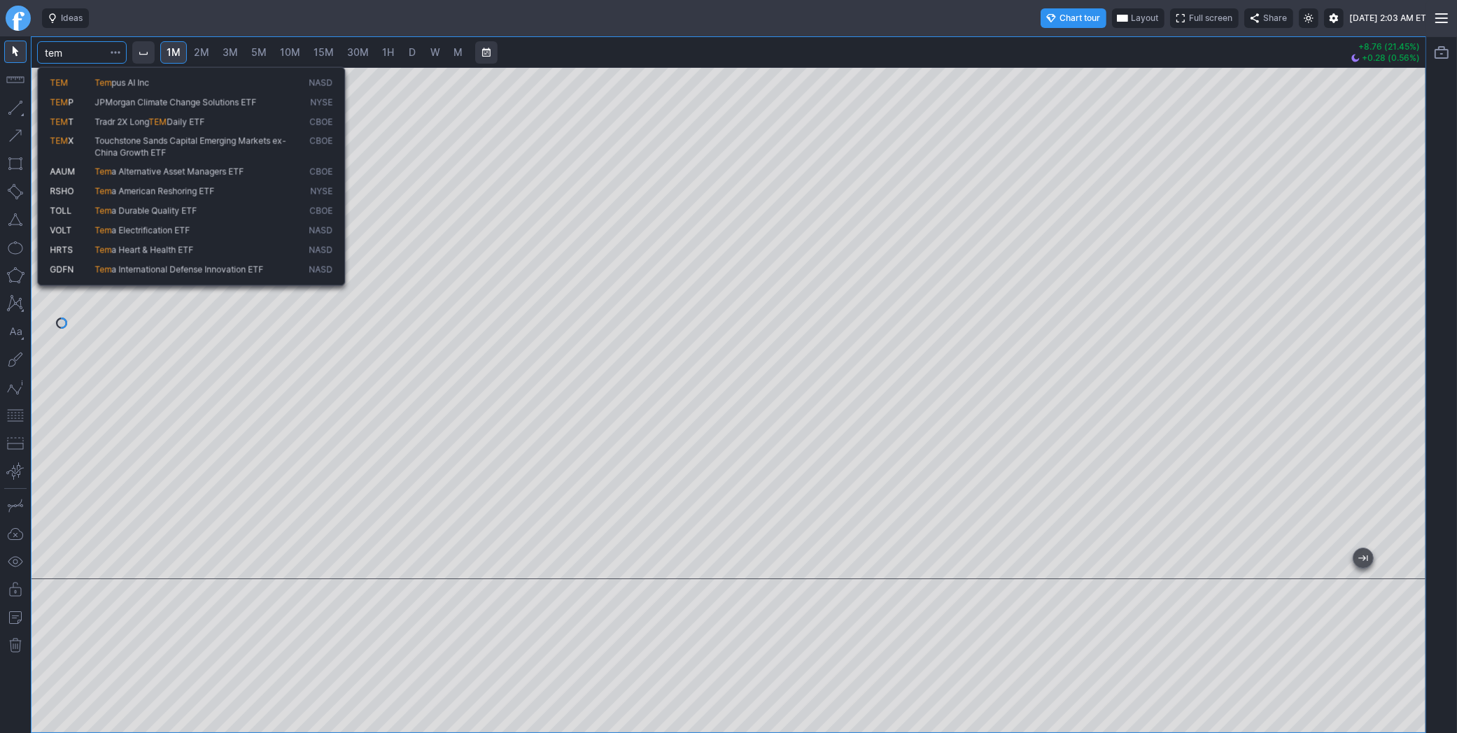
type input "tem"
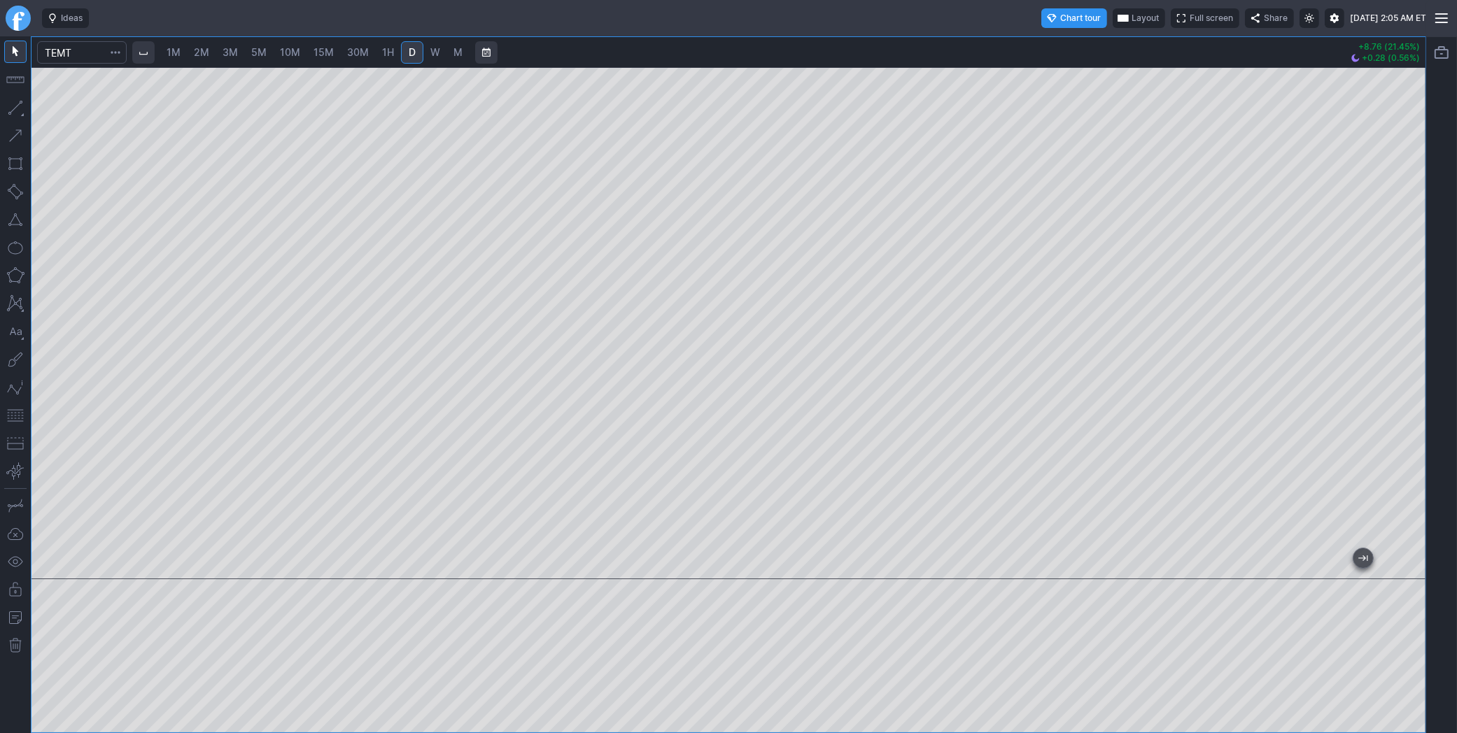
drag, startPoint x: 1403, startPoint y: 178, endPoint x: 1409, endPoint y: 258, distance: 80.0
click at [1409, 258] on div at bounding box center [1410, 319] width 29 height 477
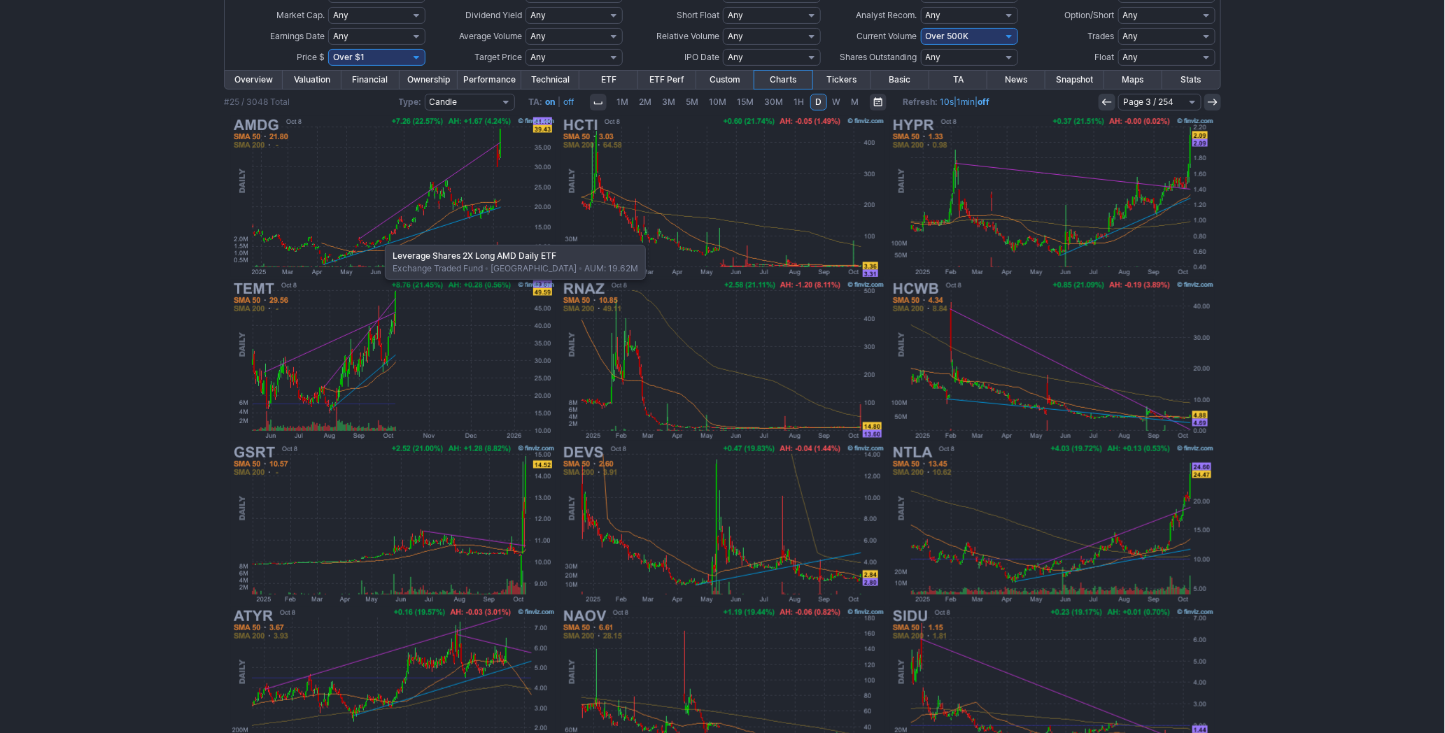
scroll to position [210, 0]
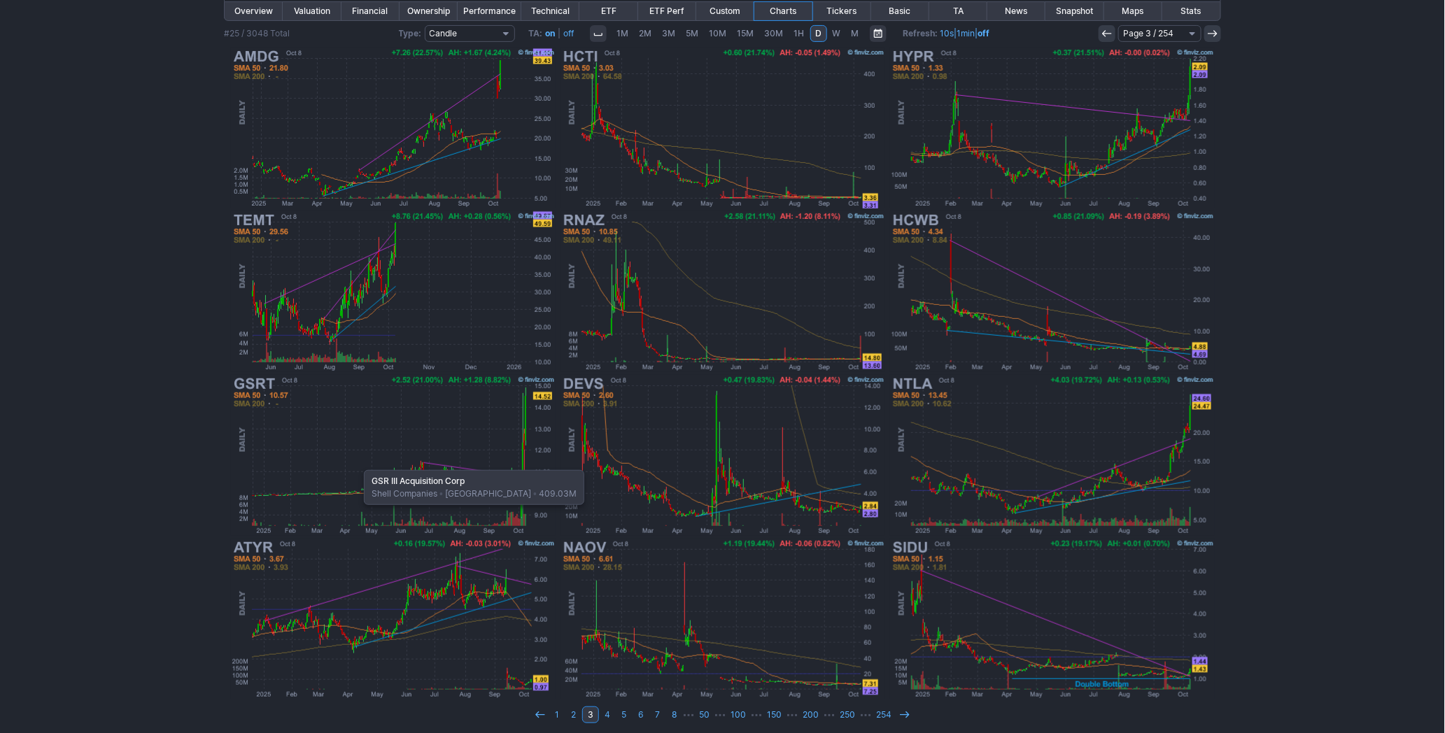
click at [357, 463] on img at bounding box center [394, 456] width 328 height 164
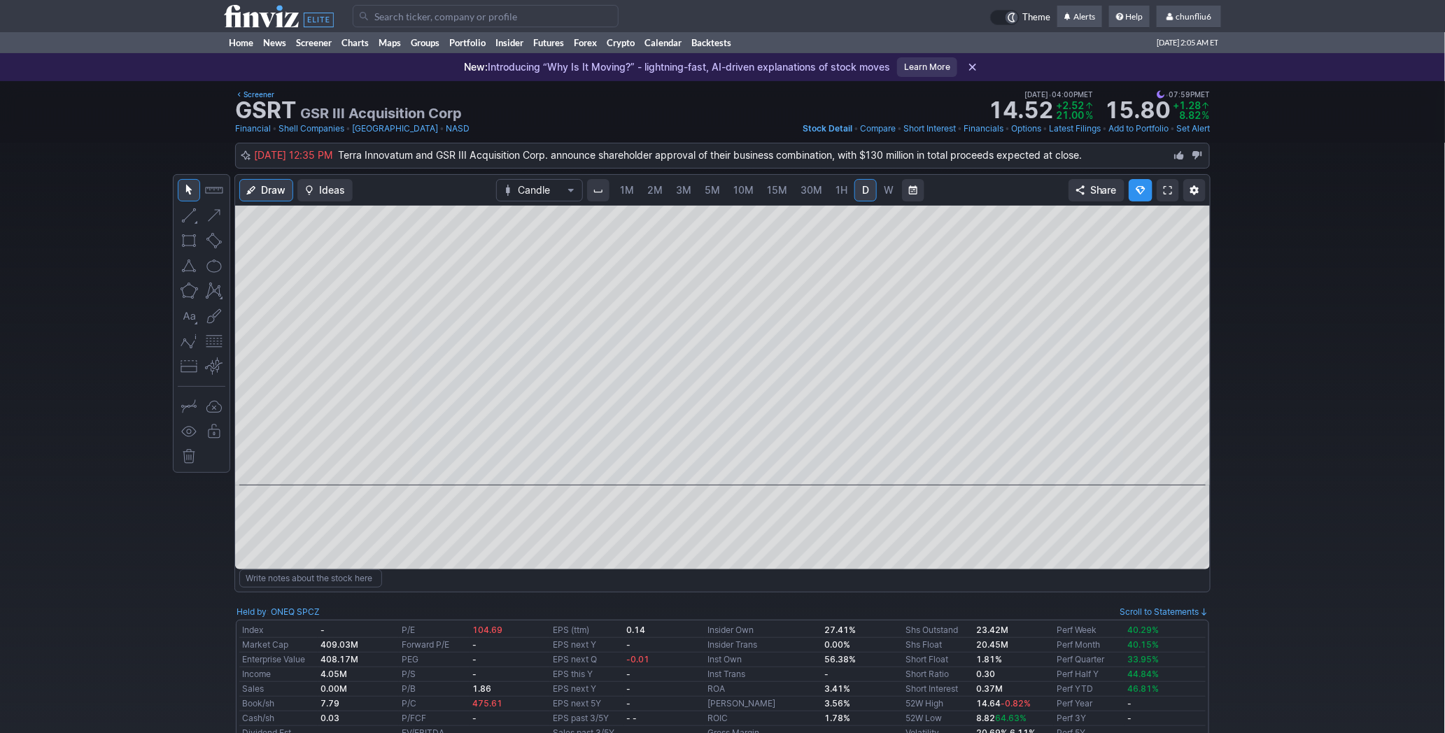
scroll to position [0, 22]
click at [1160, 191] on link at bounding box center [1168, 190] width 22 height 22
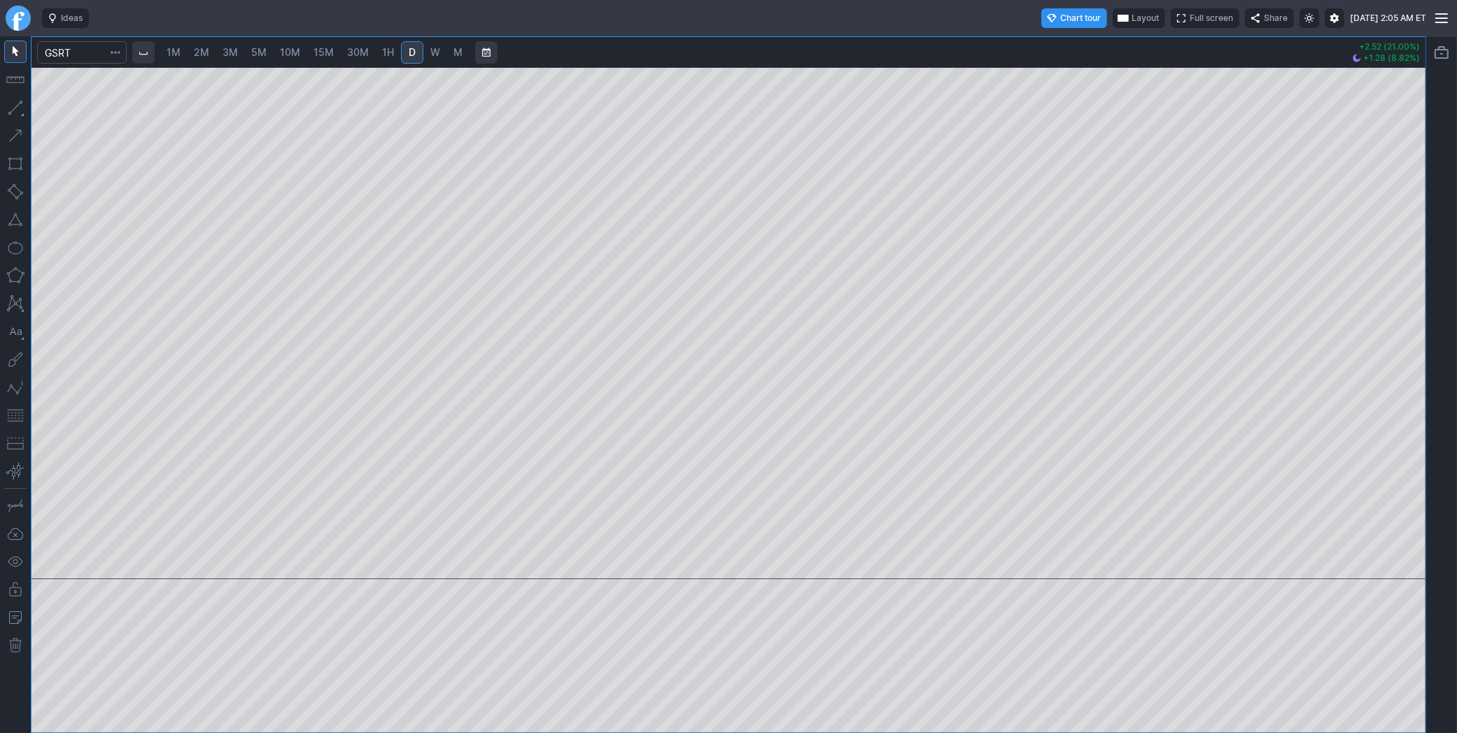
click at [171, 50] on span "1M" at bounding box center [174, 52] width 14 height 12
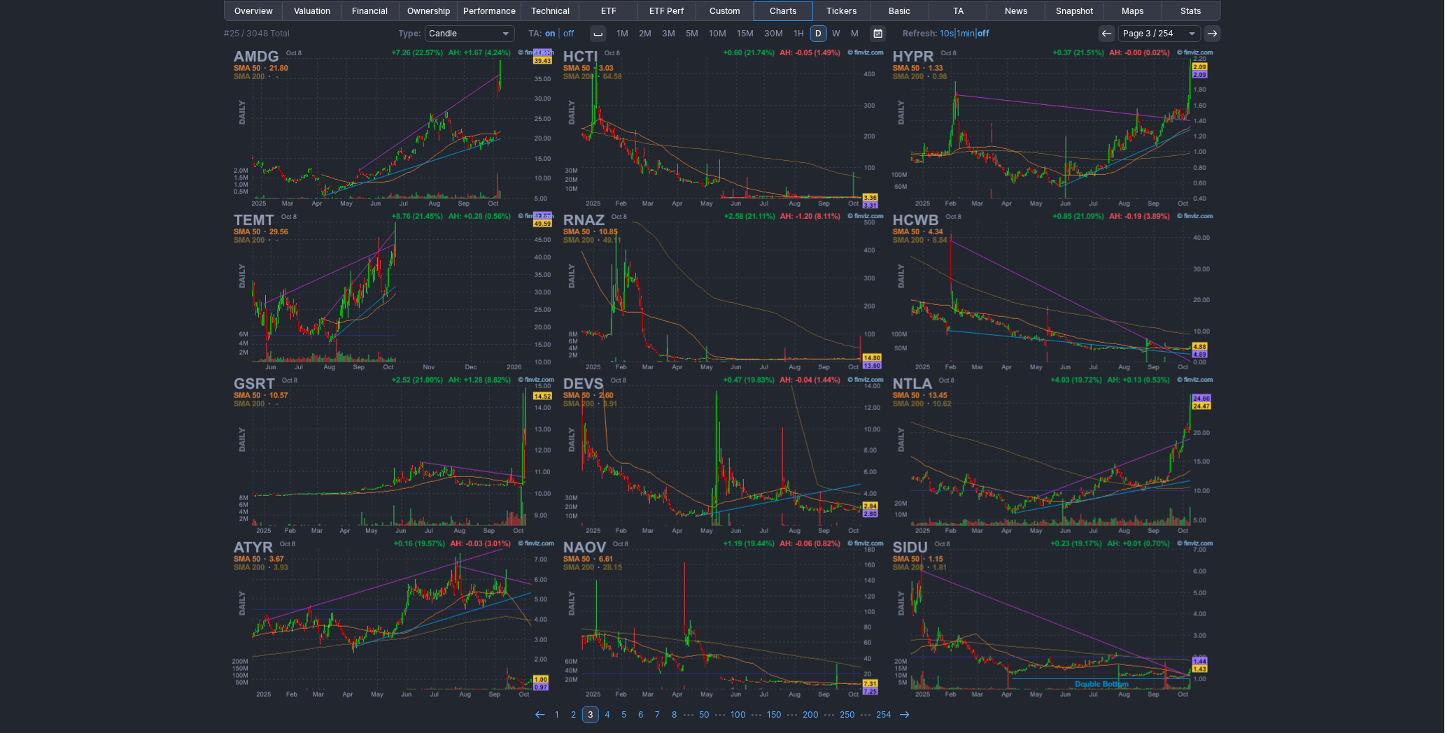
scroll to position [210, 0]
click at [1013, 456] on img at bounding box center [1053, 456] width 328 height 164
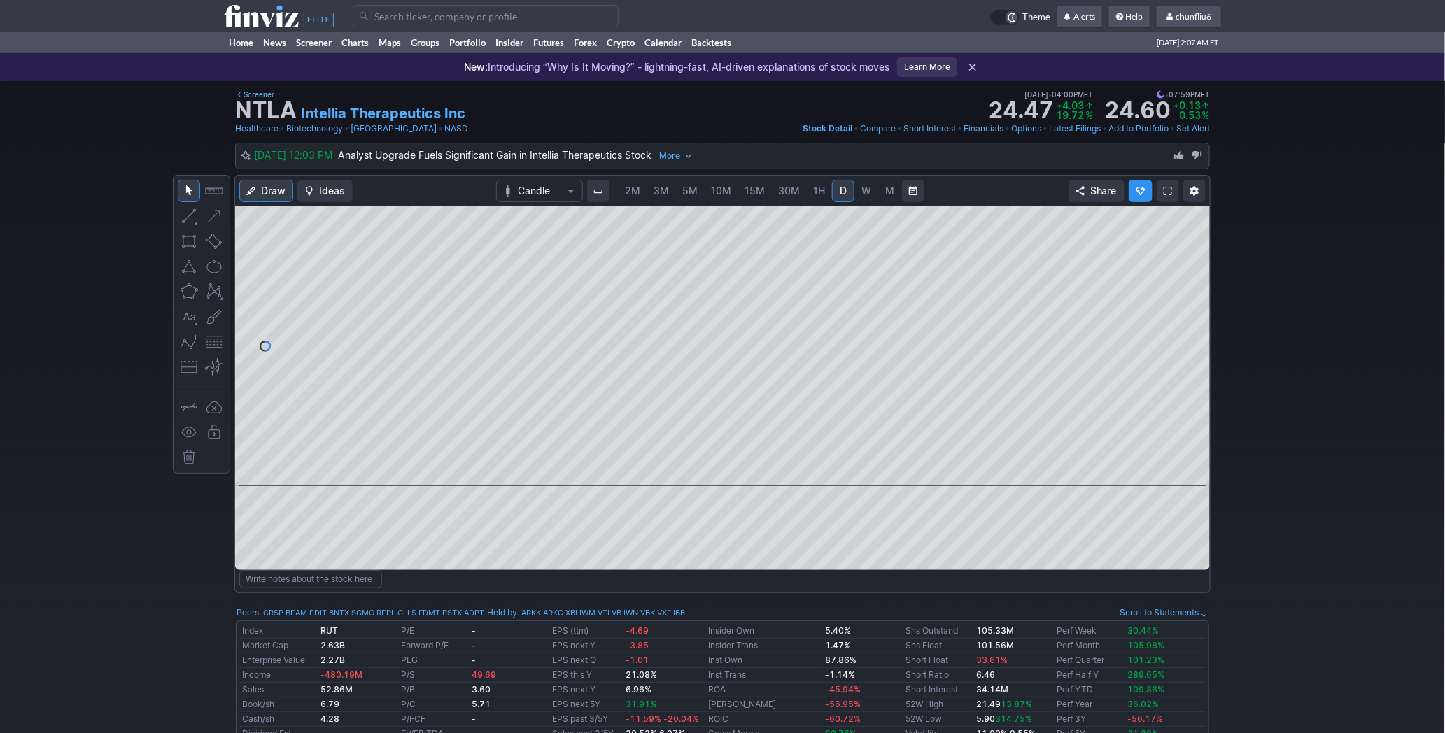
click at [1164, 190] on span at bounding box center [1168, 190] width 8 height 11
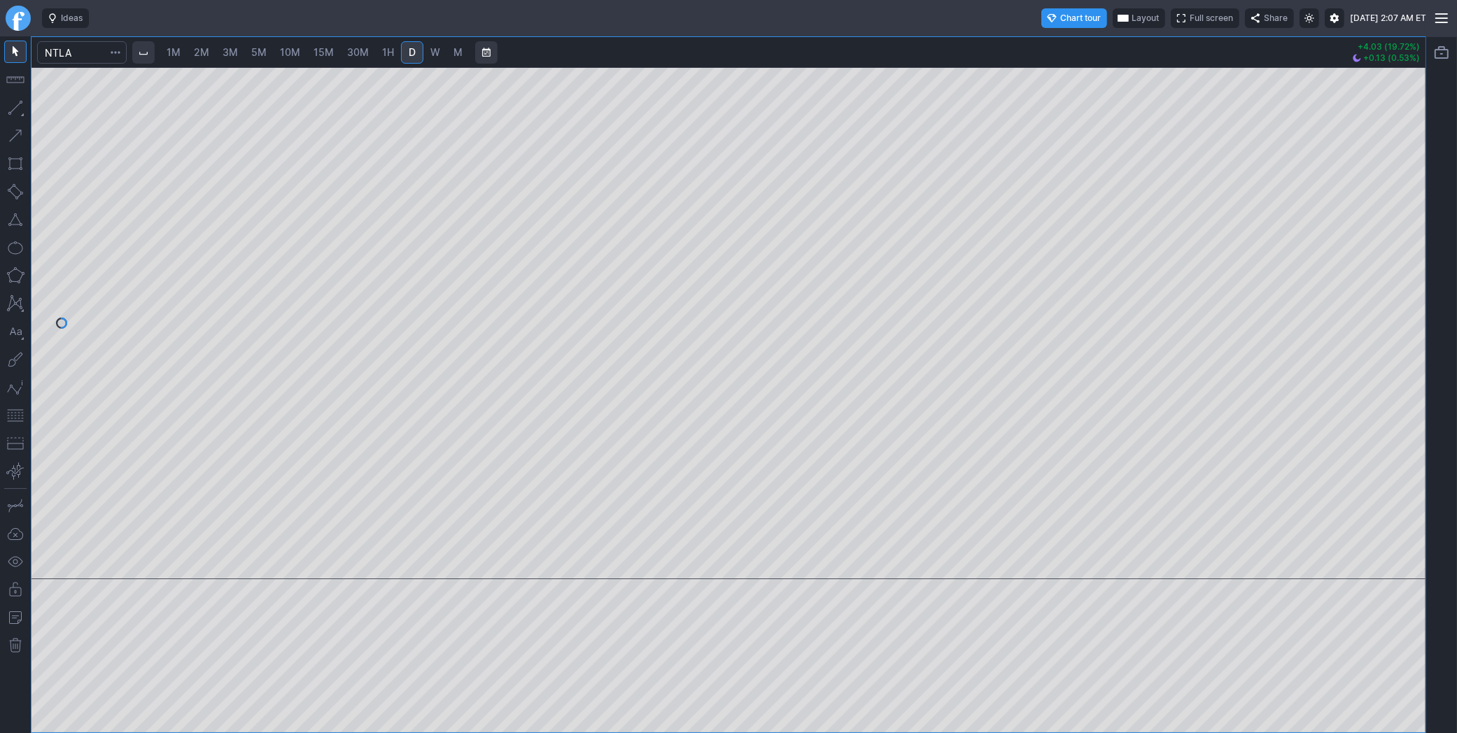
click at [178, 50] on span "1M" at bounding box center [174, 52] width 14 height 12
drag, startPoint x: 1409, startPoint y: 138, endPoint x: 1411, endPoint y: 253, distance: 114.8
click at [1411, 253] on div at bounding box center [1410, 319] width 29 height 477
click at [17, 414] on button "button" at bounding box center [15, 415] width 22 height 22
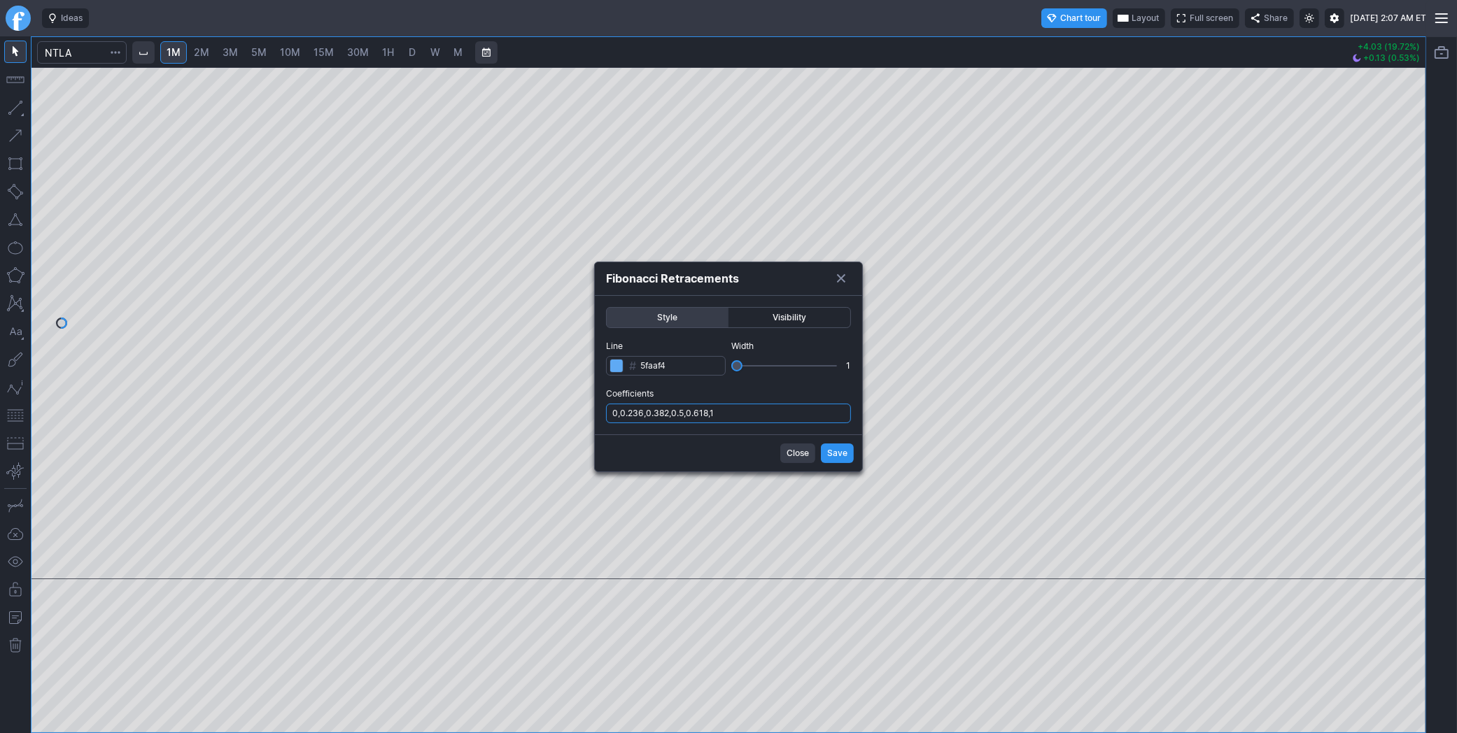
click at [767, 411] on input "0,0.236,0.382,0.5,0.618,1" at bounding box center [728, 414] width 245 height 20
click at [773, 416] on input "0,0.236,0.382,0.5,0.618,1" at bounding box center [728, 414] width 245 height 20
click at [770, 421] on input "0,0.236,0.382,0.5,0.618,1" at bounding box center [728, 414] width 245 height 20
click at [773, 415] on input "0,0.236,0.382,0.5,0.618,1" at bounding box center [728, 414] width 245 height 20
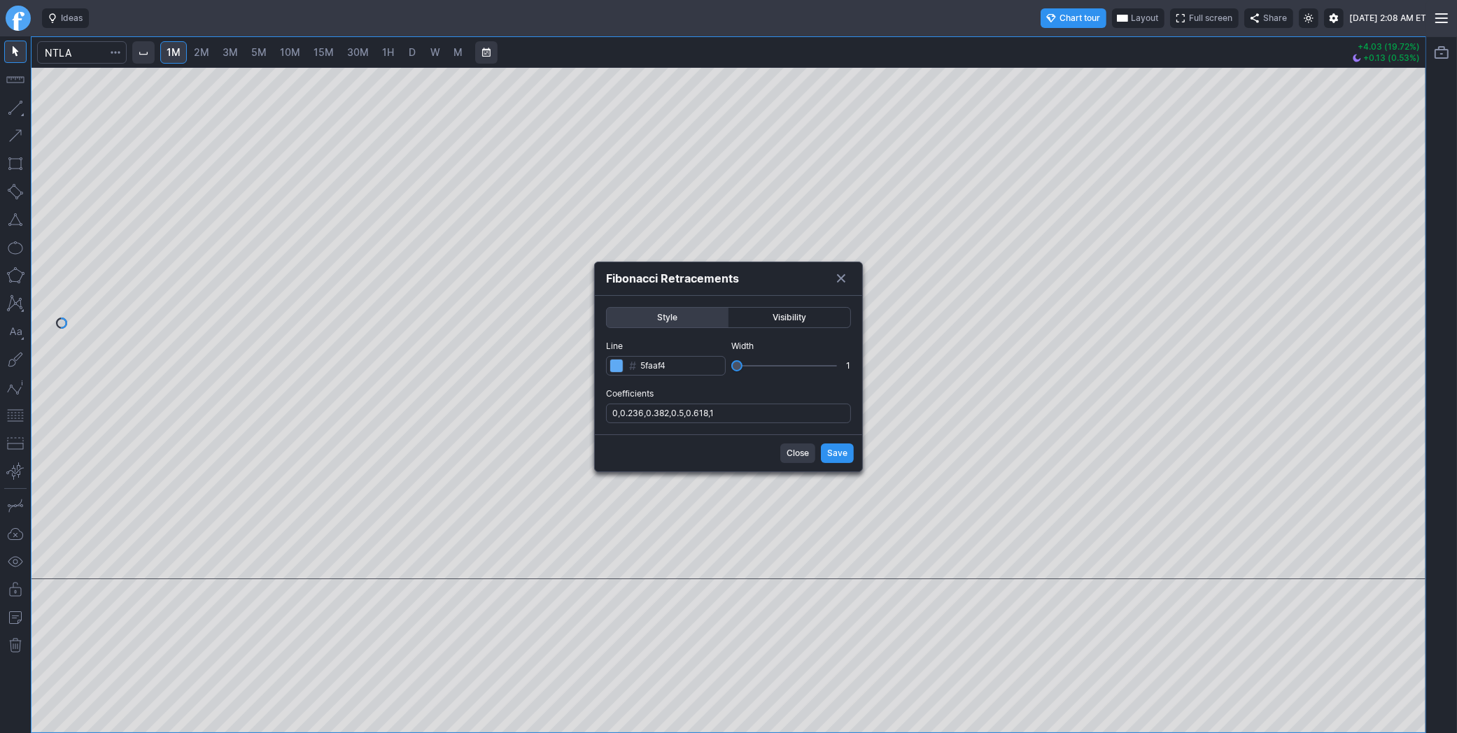
click at [812, 453] on button "Close" at bounding box center [797, 454] width 35 height 20
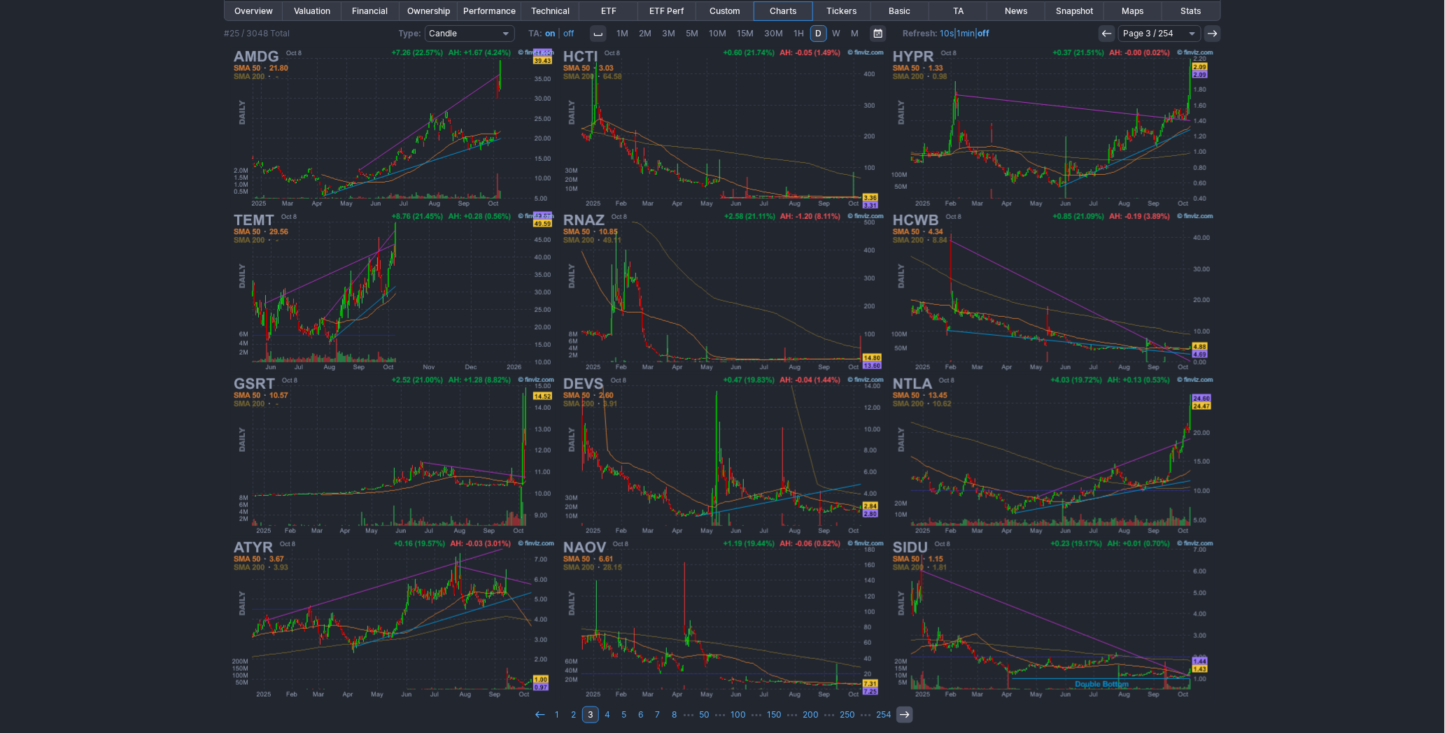
click at [903, 710] on icon at bounding box center [904, 715] width 11 height 11
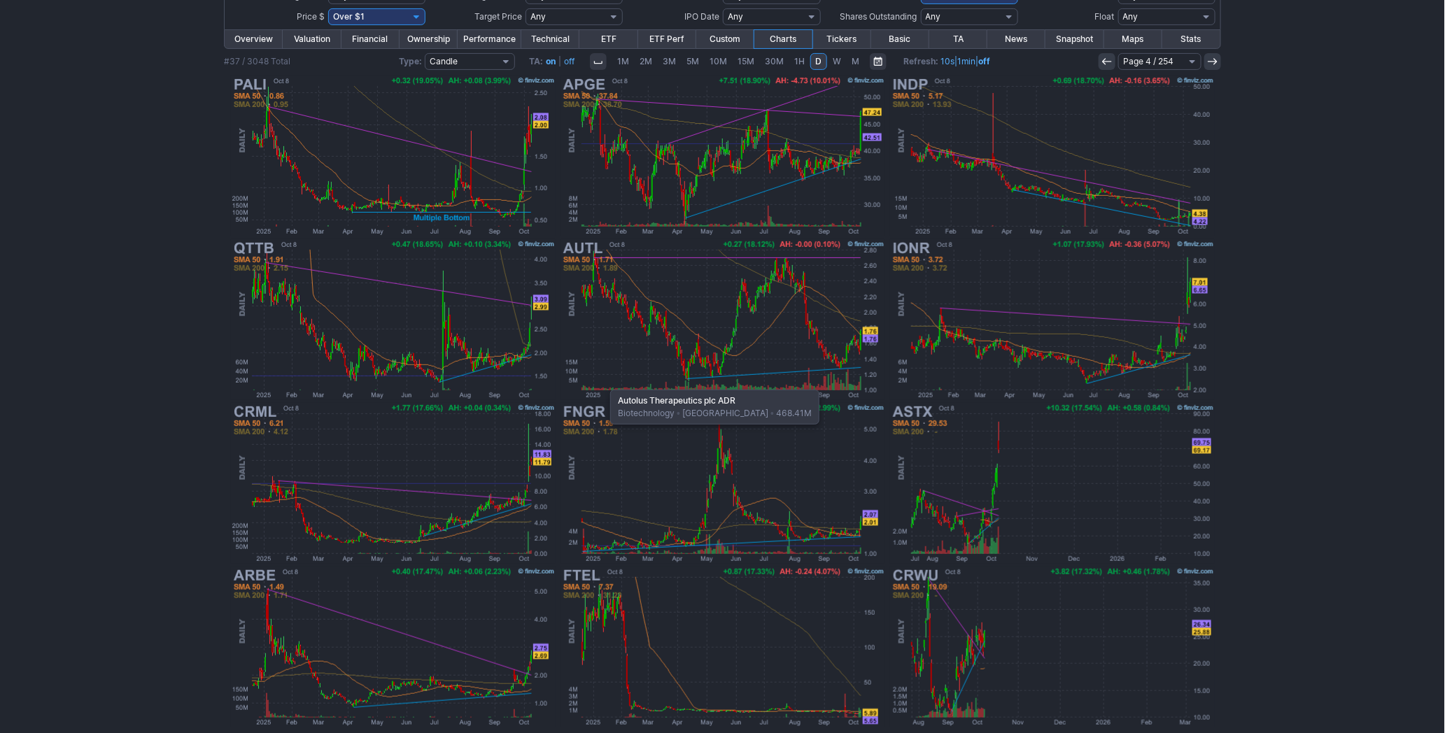
scroll to position [210, 0]
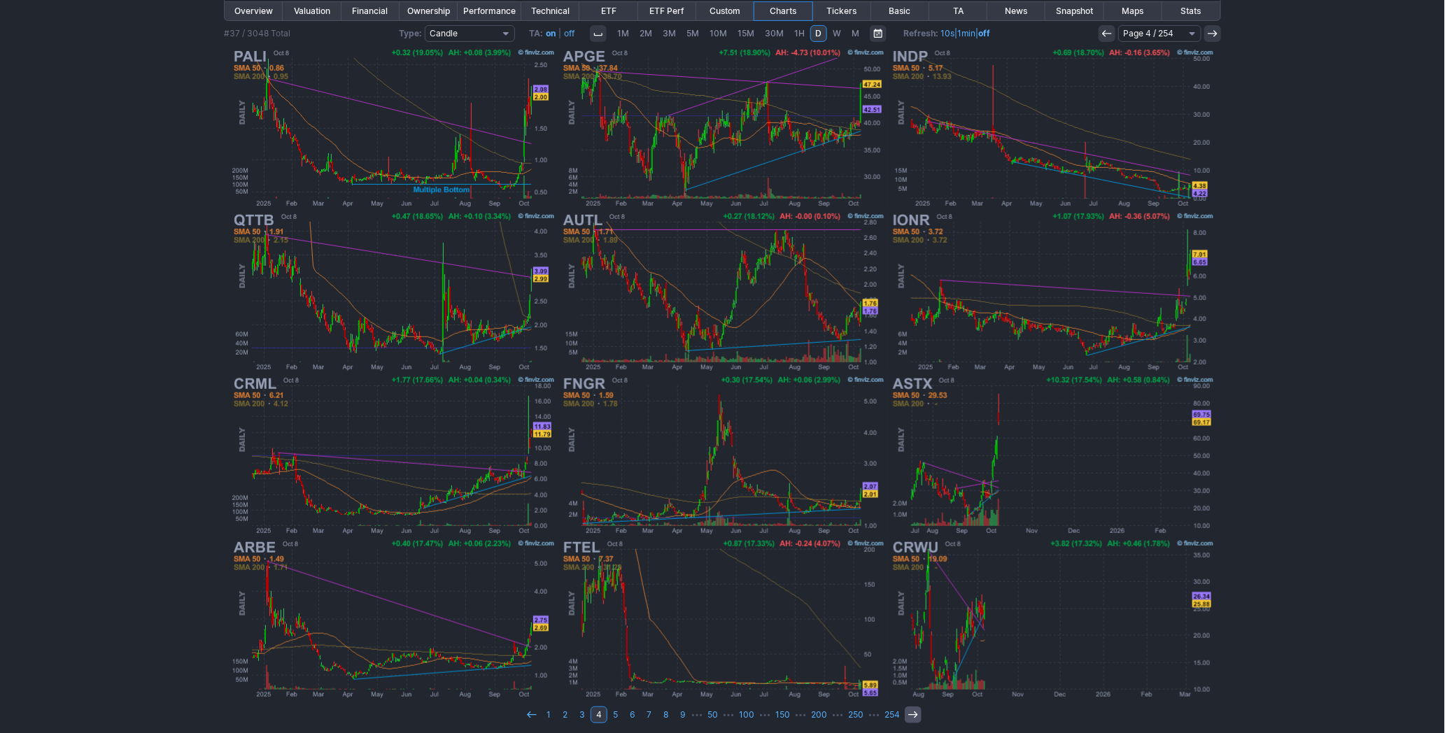
click at [913, 710] on icon at bounding box center [913, 715] width 11 height 11
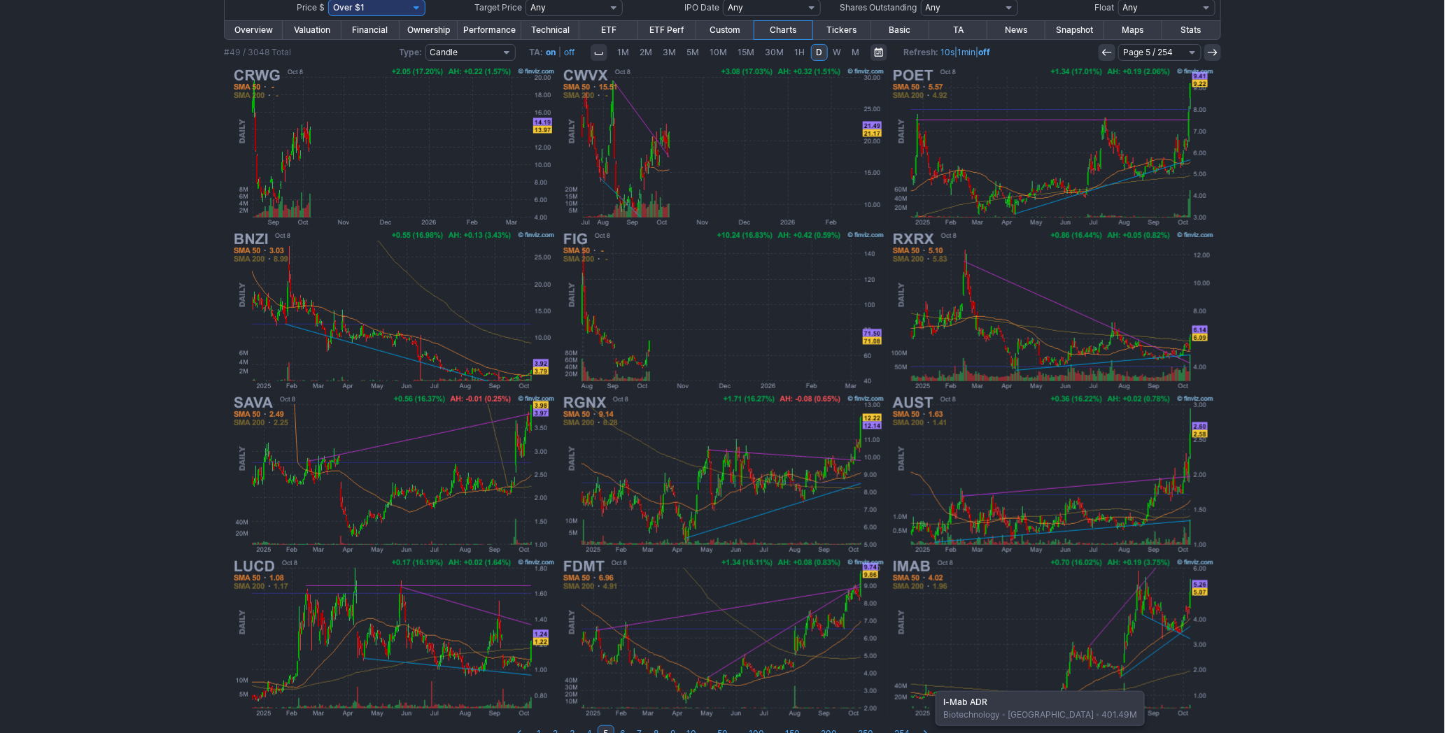
scroll to position [210, 0]
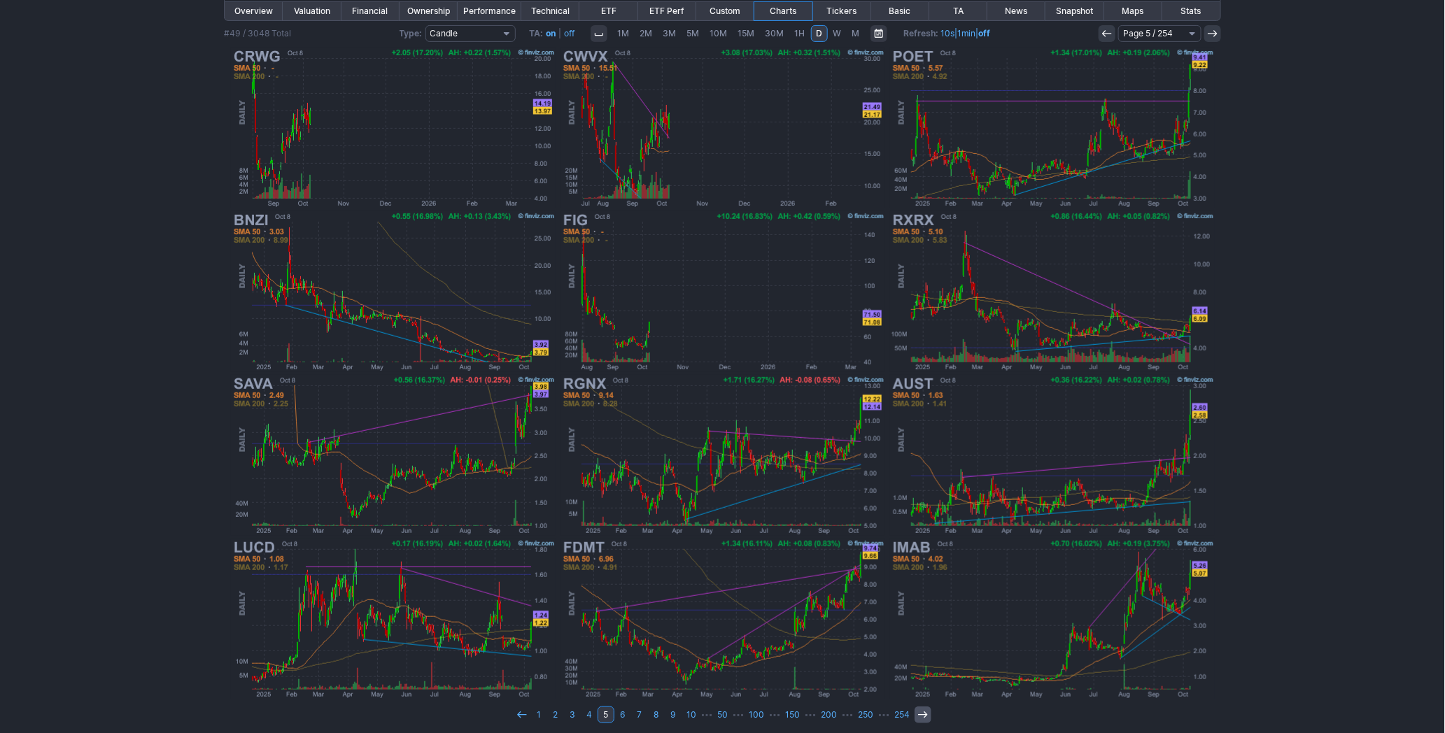
click at [924, 707] on link at bounding box center [923, 715] width 17 height 17
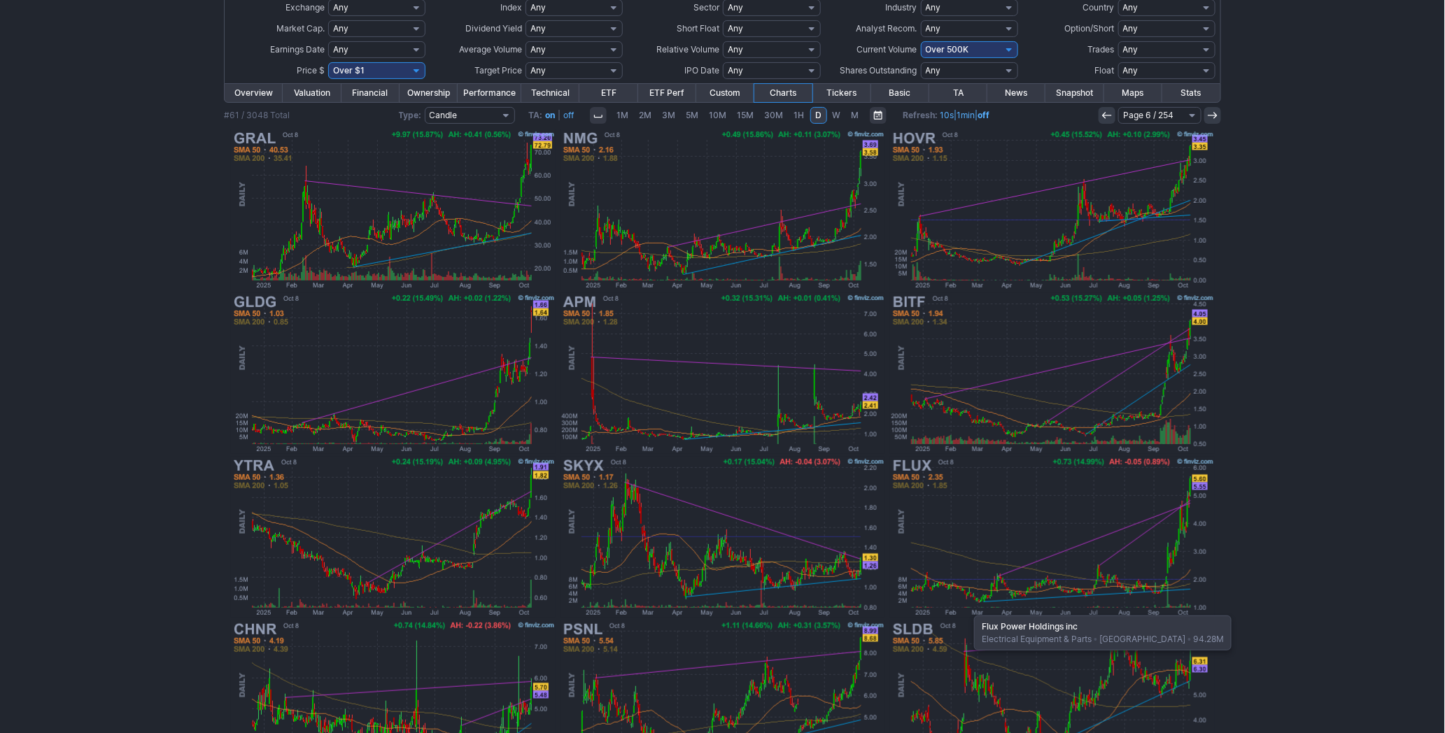
scroll to position [155, 0]
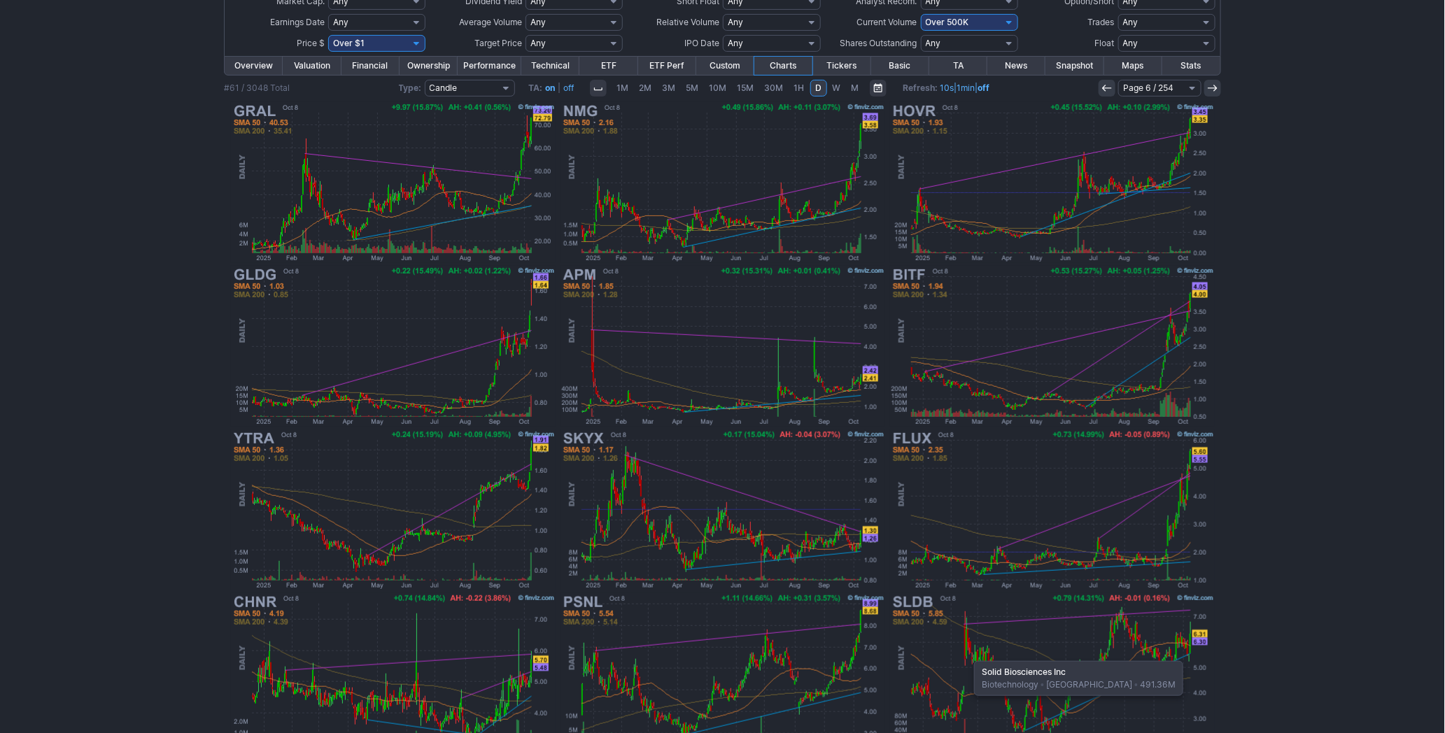
drag, startPoint x: 967, startPoint y: 654, endPoint x: 1328, endPoint y: 620, distance: 362.0
click at [1328, 620] on div "My Presets -Save Screen -Edit Screens p: NP! Order by Ticker Tickers Input Filt…" at bounding box center [722, 360] width 1445 height 868
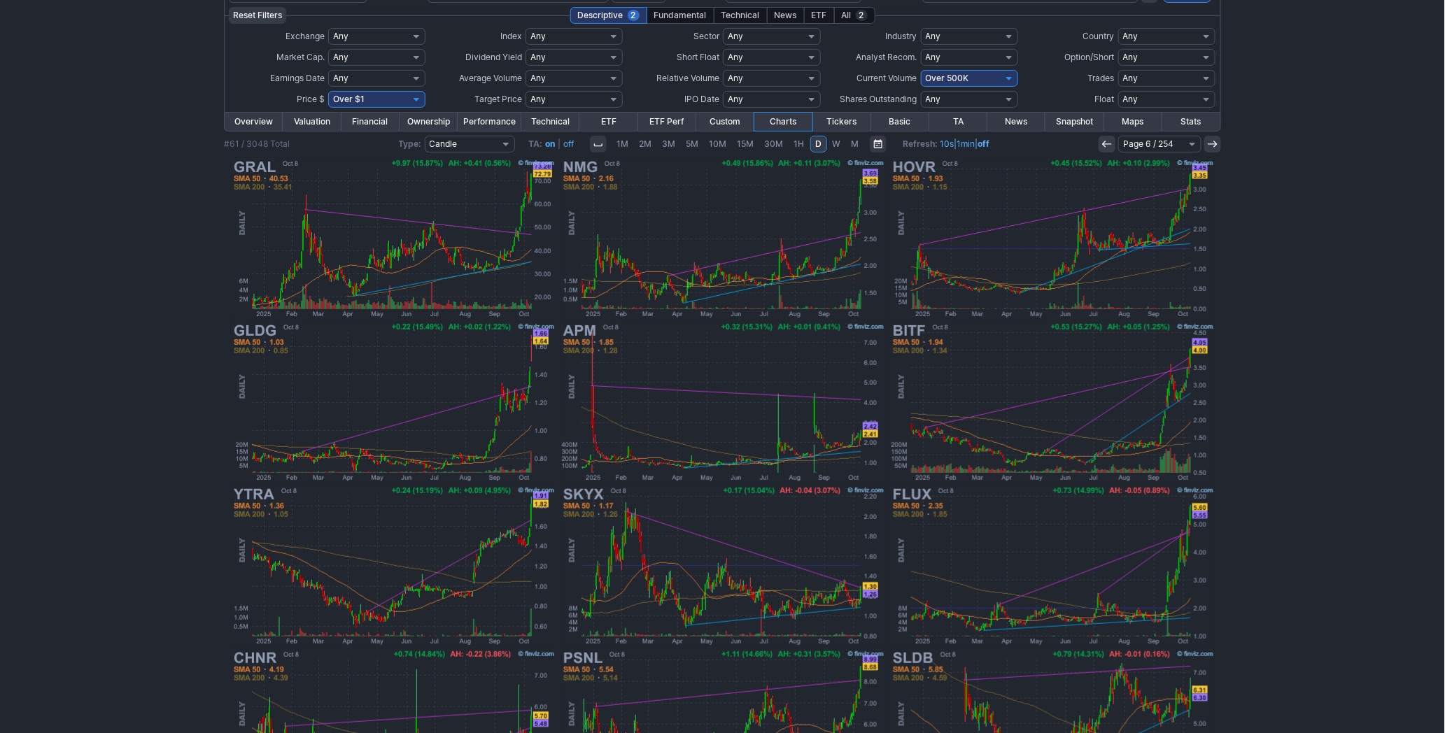
scroll to position [0, 0]
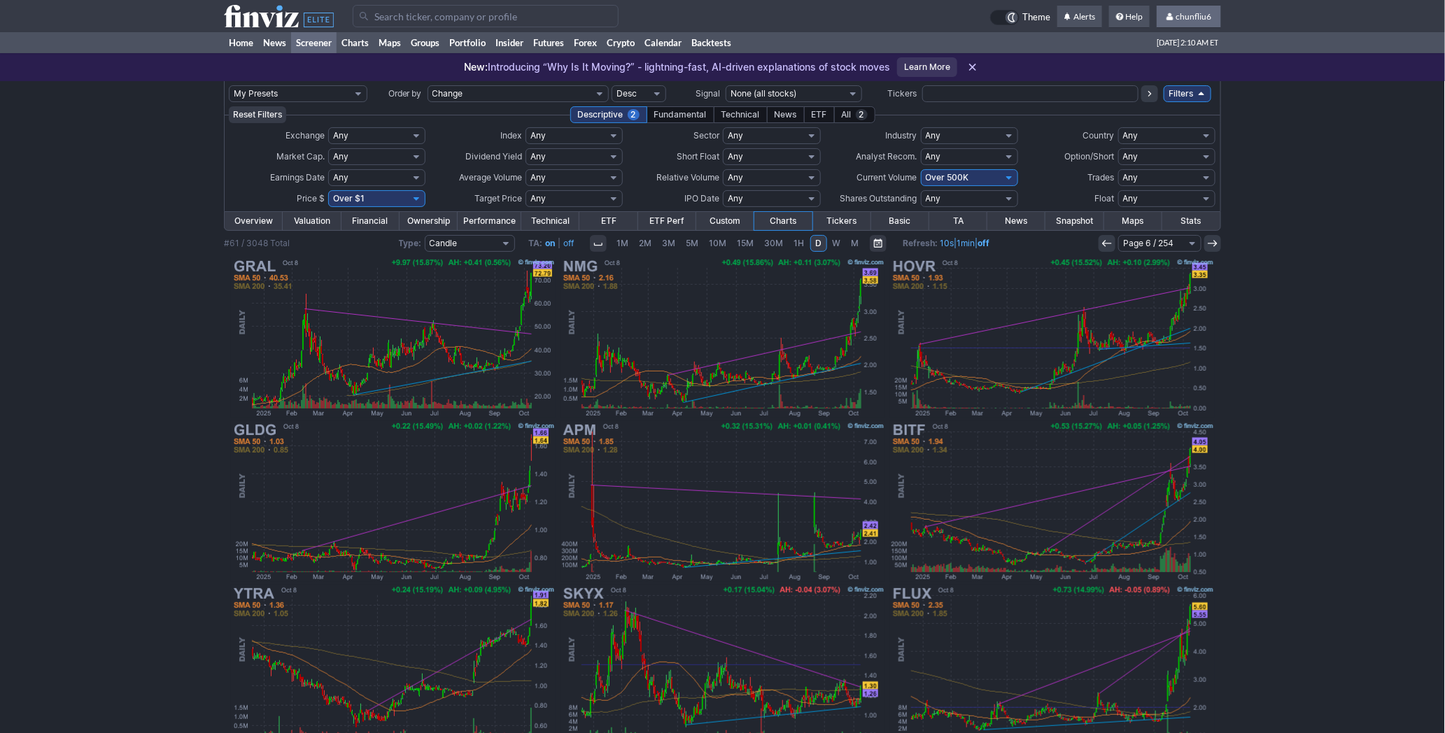
click at [1202, 12] on span "chunfliu6" at bounding box center [1194, 16] width 36 height 10
click at [1158, 102] on link "Sign Out" at bounding box center [1182, 103] width 78 height 22
